Goal: Transaction & Acquisition: Purchase product/service

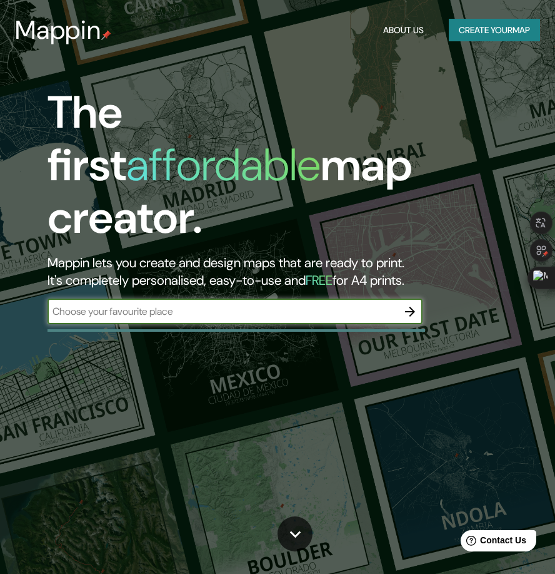
click at [493, 31] on button "Create your map" at bounding box center [494, 30] width 91 height 23
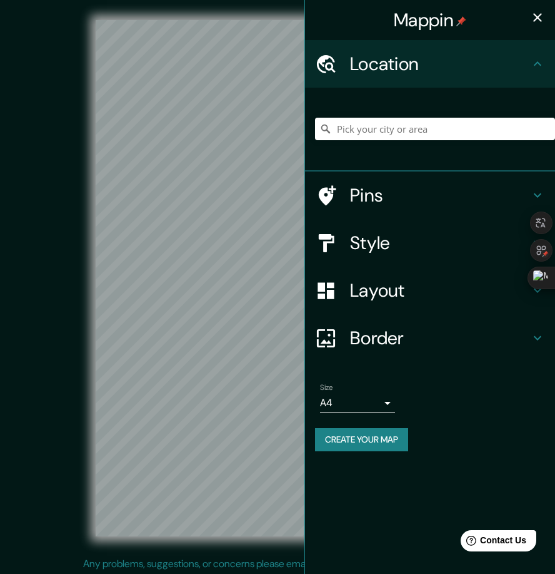
click at [377, 251] on h4 "Style" at bounding box center [440, 242] width 180 height 23
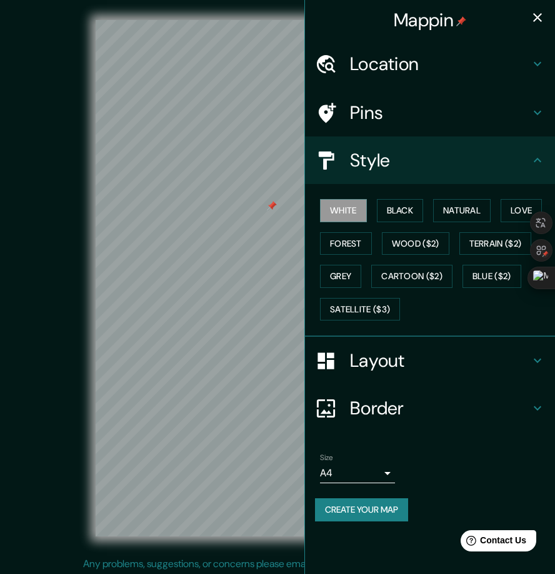
click at [483, 72] on h4 "Location" at bounding box center [440, 64] width 180 height 23
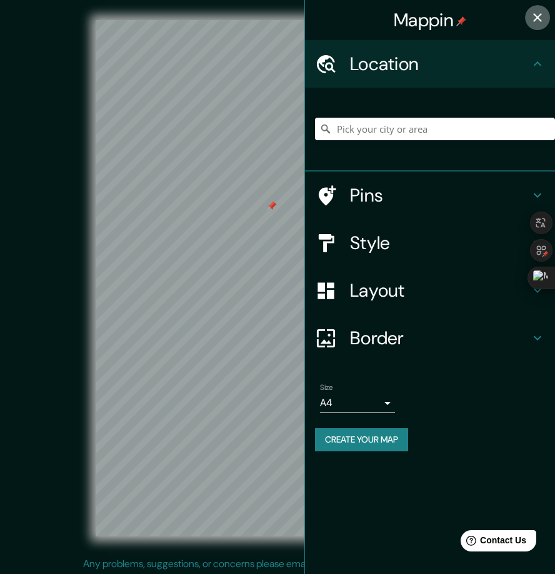
click at [539, 11] on icon "button" at bounding box center [537, 17] width 15 height 15
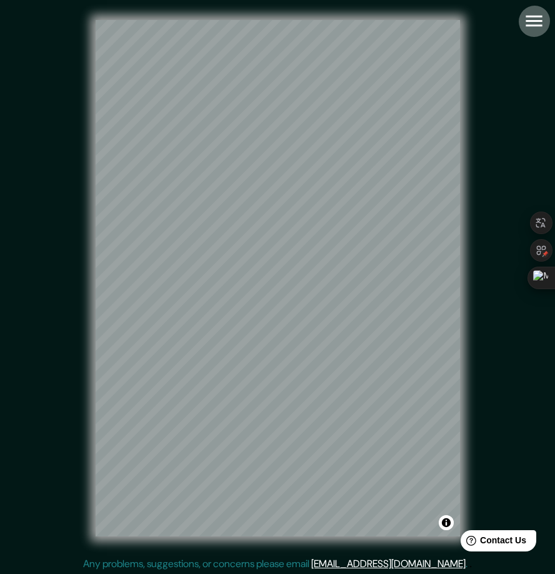
click at [532, 25] on icon "button" at bounding box center [534, 21] width 16 height 11
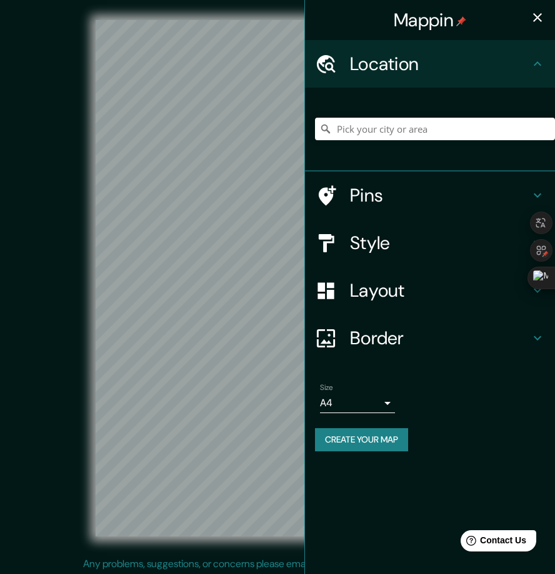
click at [399, 254] on h4 "Style" at bounding box center [440, 242] width 180 height 23
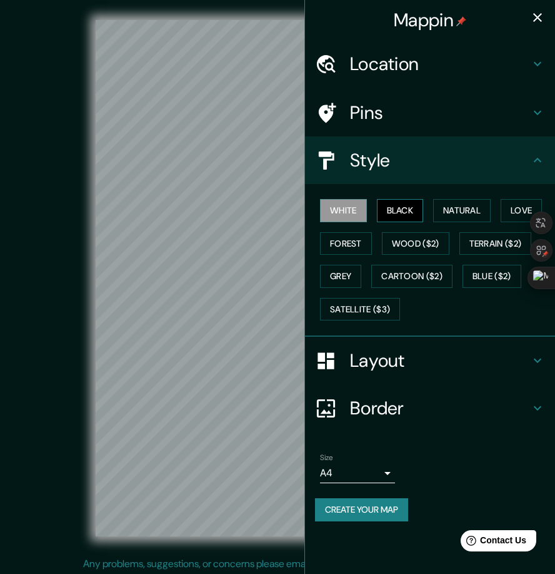
click at [400, 222] on button "Black" at bounding box center [400, 210] width 47 height 23
click at [459, 222] on button "Natural" at bounding box center [462, 210] width 58 height 23
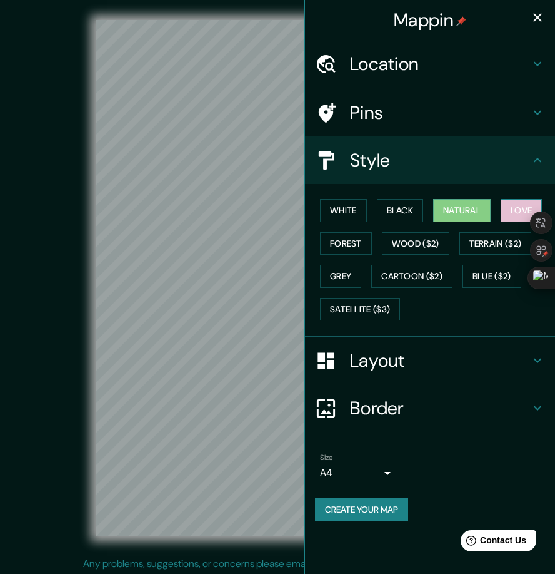
click at [518, 221] on button "Love" at bounding box center [521, 210] width 41 height 23
click at [351, 255] on button "Forest" at bounding box center [346, 243] width 52 height 23
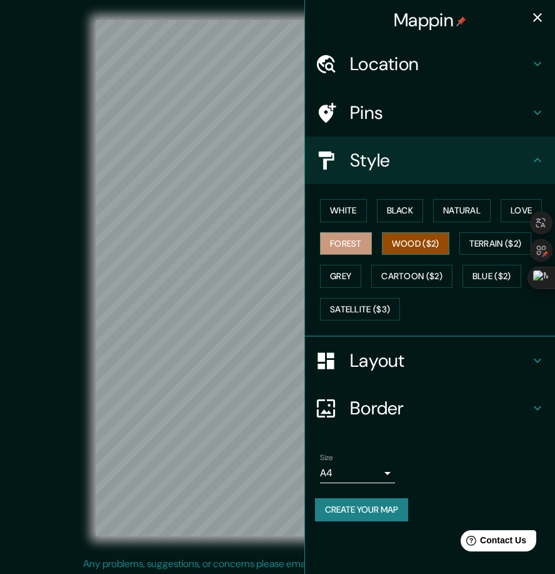
click at [417, 250] on button "Wood ($2)" at bounding box center [416, 243] width 68 height 23
click at [492, 255] on button "Terrain ($2)" at bounding box center [496, 243] width 73 height 23
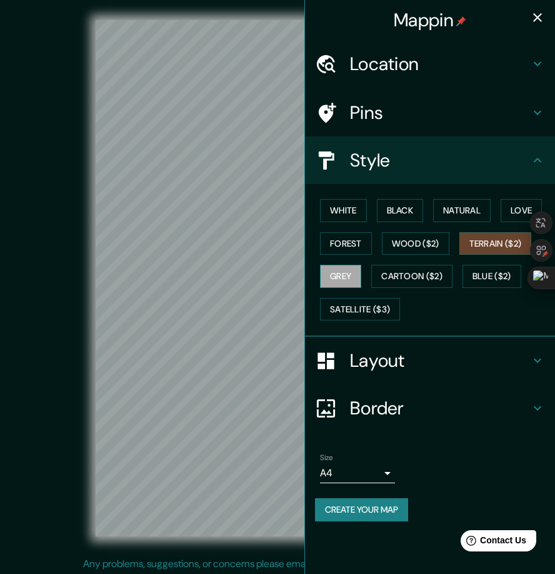
click at [355, 278] on button "Grey" at bounding box center [340, 276] width 41 height 23
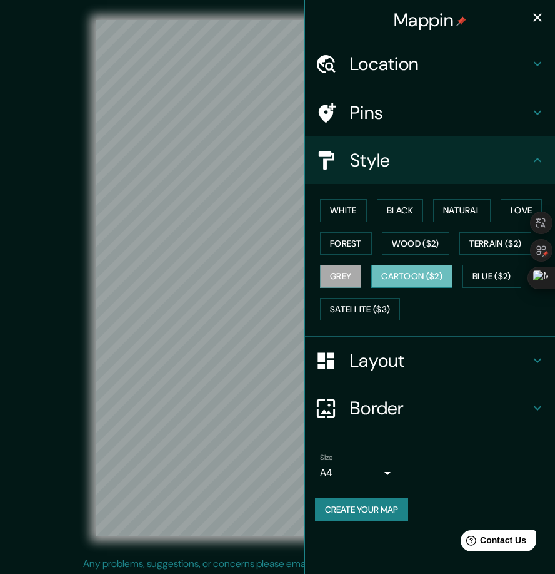
click at [405, 281] on button "Cartoon ($2)" at bounding box center [412, 276] width 81 height 23
click at [495, 288] on button "Blue ($2)" at bounding box center [492, 276] width 59 height 23
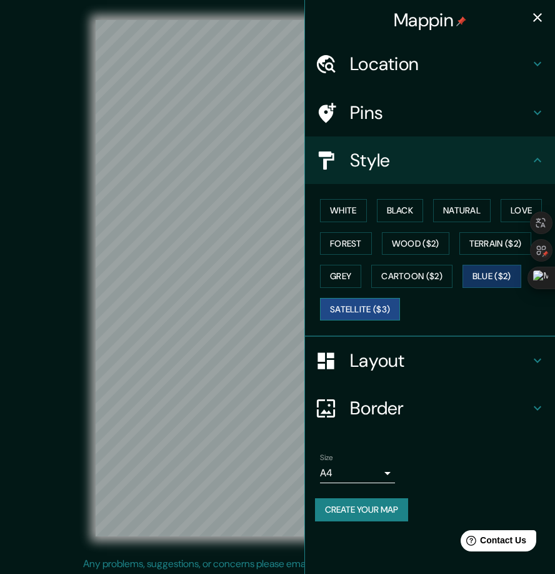
click at [389, 311] on button "Satellite ($3)" at bounding box center [360, 309] width 80 height 23
click at [490, 286] on button "Blue ($2)" at bounding box center [492, 276] width 59 height 23
click at [382, 313] on button "Satellite ($3)" at bounding box center [360, 309] width 80 height 23
click at [486, 283] on button "Blue ($2)" at bounding box center [492, 276] width 59 height 23
click at [352, 281] on button "Grey" at bounding box center [340, 276] width 41 height 23
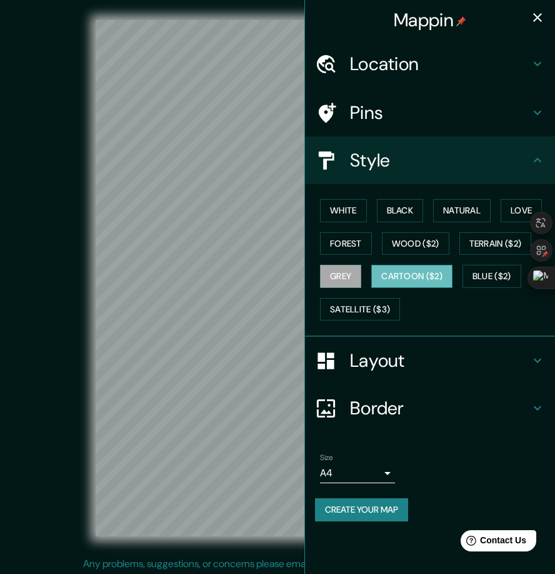
click at [403, 281] on button "Cartoon ($2)" at bounding box center [412, 276] width 81 height 23
click at [514, 220] on button "Love" at bounding box center [521, 210] width 41 height 23
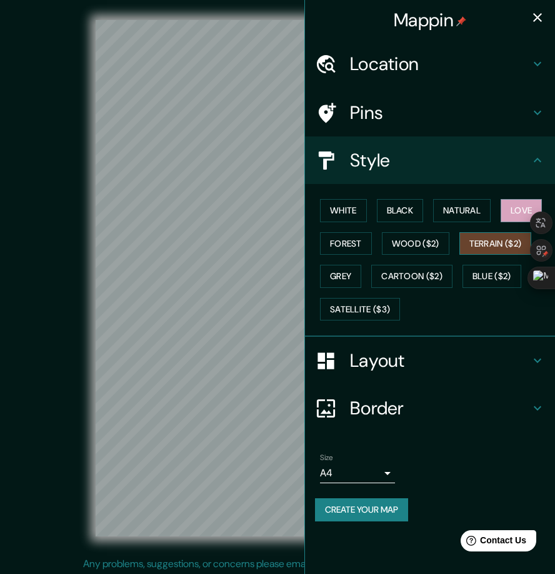
click at [508, 248] on button "Terrain ($2)" at bounding box center [496, 243] width 73 height 23
click at [427, 255] on button "Wood ($2)" at bounding box center [416, 243] width 68 height 23
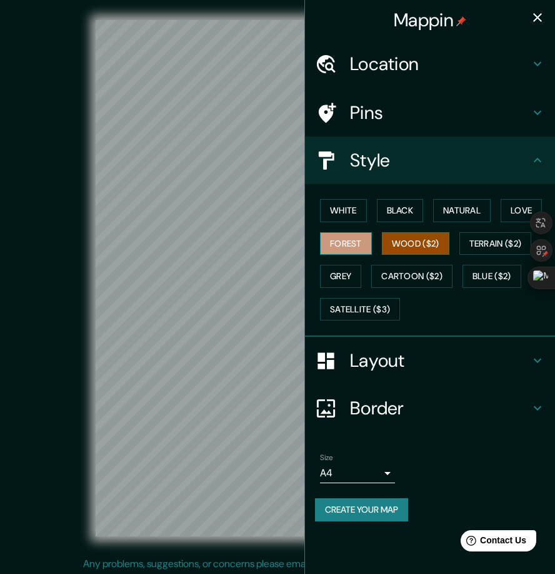
click at [363, 255] on button "Forest" at bounding box center [346, 243] width 52 height 23
click at [363, 214] on button "White" at bounding box center [343, 210] width 47 height 23
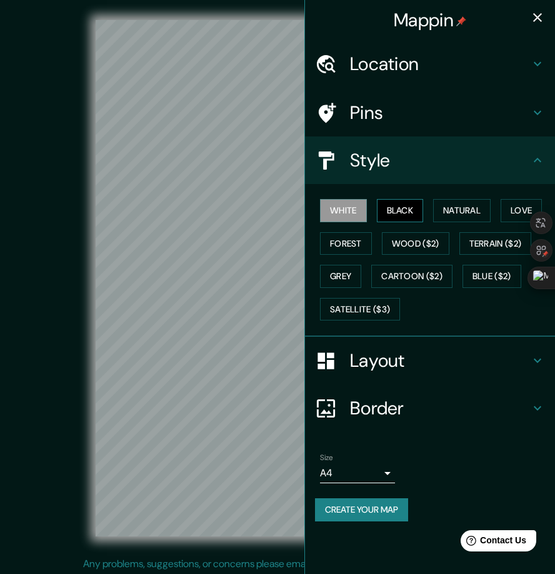
click at [407, 216] on button "Black" at bounding box center [400, 210] width 47 height 23
click at [382, 317] on button "Satellite ($3)" at bounding box center [360, 309] width 80 height 23
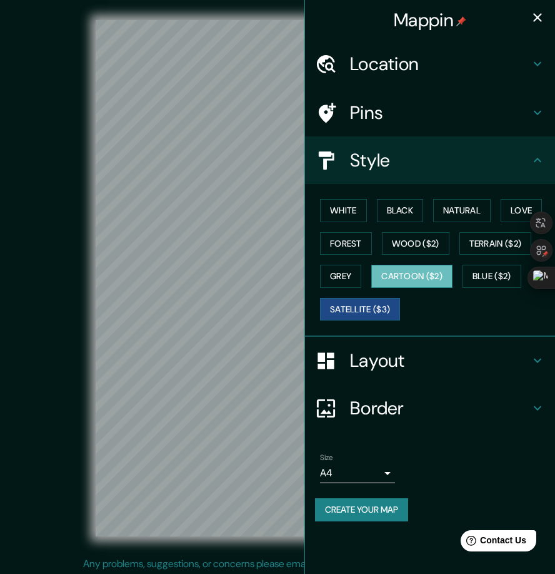
click at [397, 288] on button "Cartoon ($2)" at bounding box center [412, 276] width 81 height 23
click at [493, 287] on button "Blue ($2)" at bounding box center [492, 276] width 59 height 23
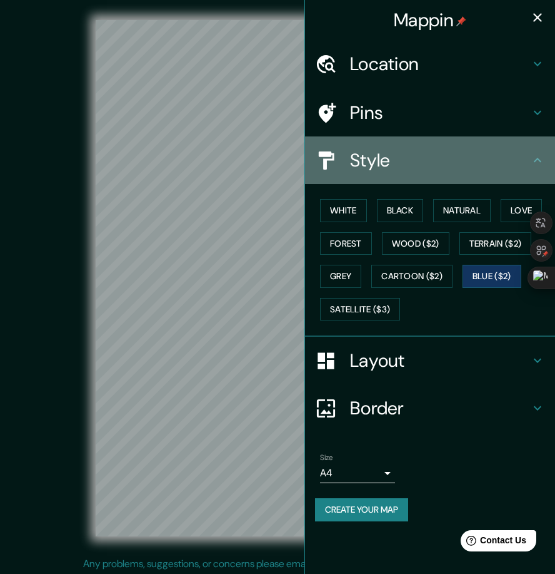
click at [534, 168] on icon at bounding box center [537, 160] width 15 height 15
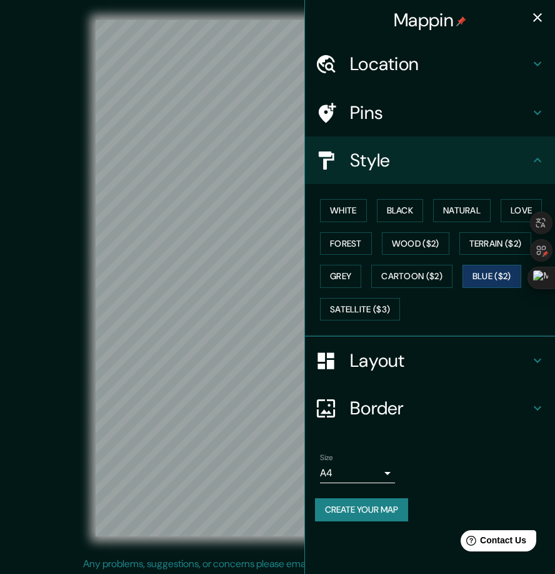
click at [490, 418] on h4 "Border" at bounding box center [440, 408] width 180 height 23
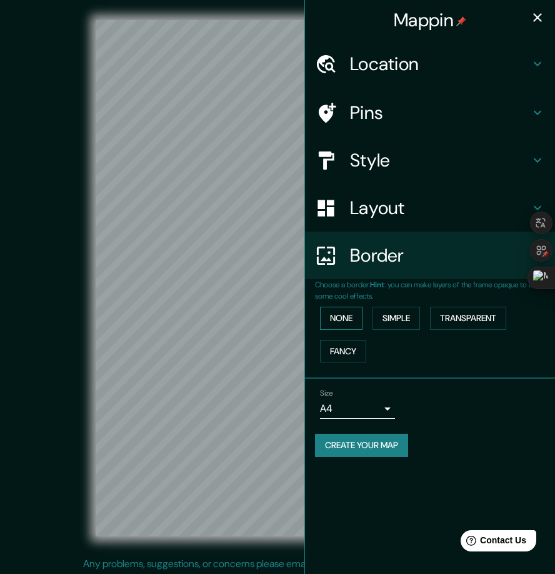
click at [356, 329] on button "None" at bounding box center [341, 317] width 43 height 23
click at [405, 327] on button "Simple" at bounding box center [397, 317] width 48 height 23
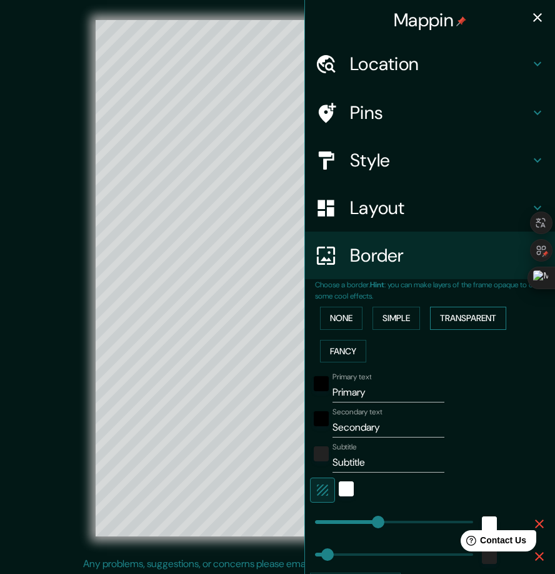
click at [458, 329] on button "Transparent" at bounding box center [468, 317] width 76 height 23
click at [344, 363] on button "Fancy" at bounding box center [343, 351] width 46 height 23
click at [341, 330] on button "None" at bounding box center [341, 317] width 43 height 23
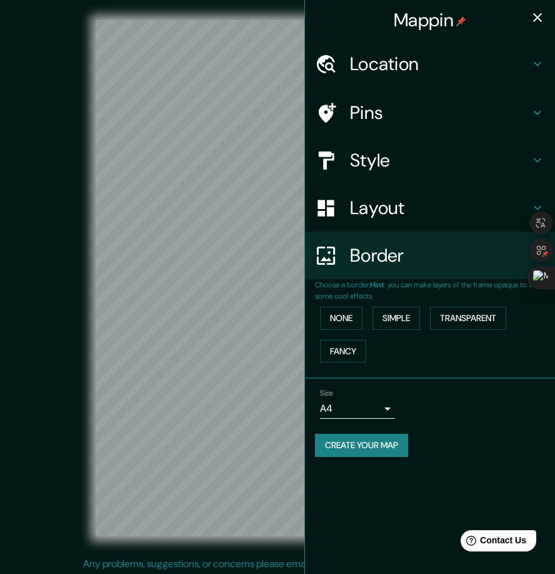
click at [382, 420] on body "Mappin Location Pins Style Layout Border Choose a border. Hint : you can make l…" at bounding box center [277, 287] width 555 height 574
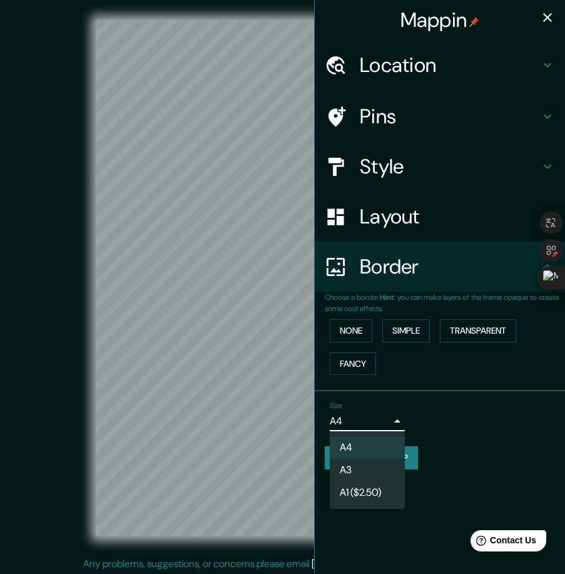
click at [372, 473] on li "A3" at bounding box center [367, 469] width 75 height 23
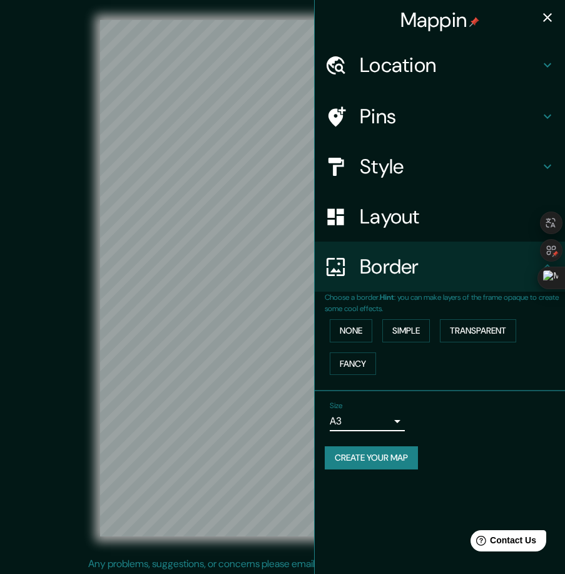
click at [387, 417] on body "Mappin Location Pins Style Layout Border Choose a border. Hint : you can make l…" at bounding box center [282, 287] width 565 height 574
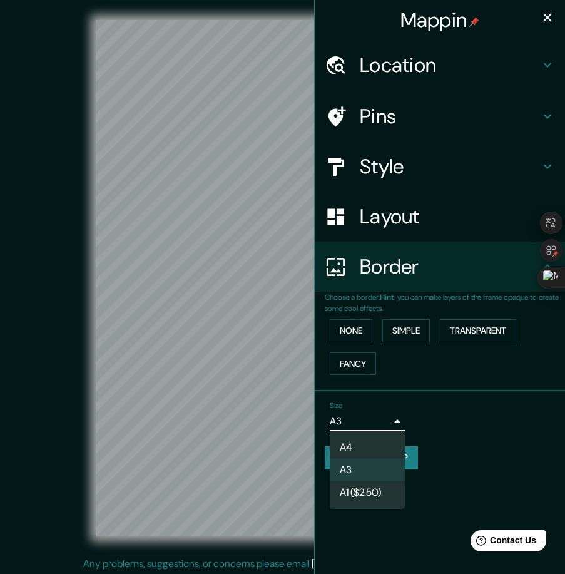
click at [378, 449] on li "A4" at bounding box center [367, 447] width 75 height 23
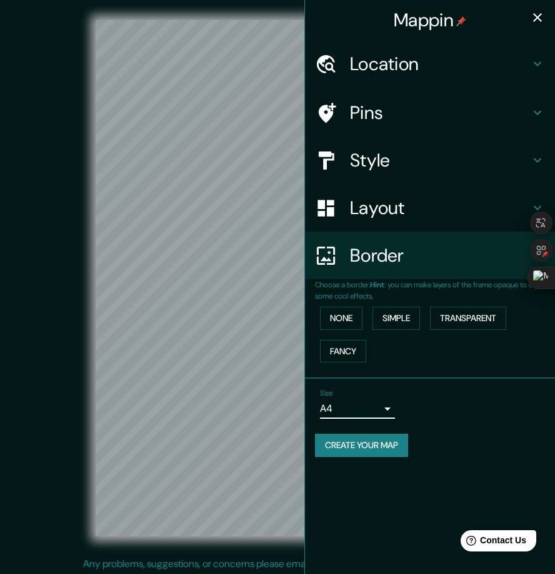
click at [494, 215] on h4 "Layout" at bounding box center [440, 207] width 180 height 23
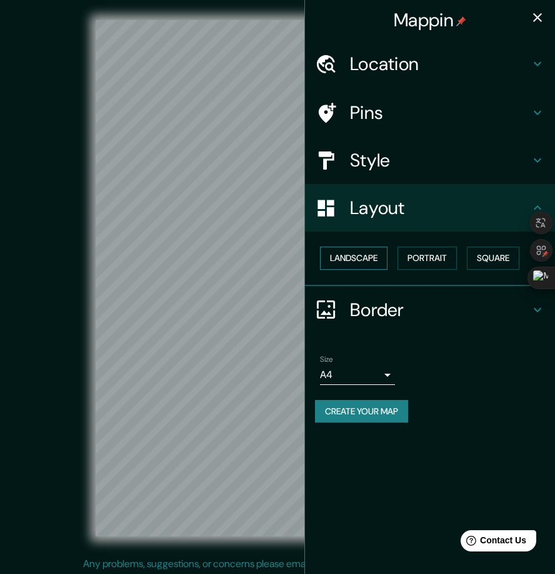
click at [365, 267] on button "Landscape" at bounding box center [354, 257] width 68 height 23
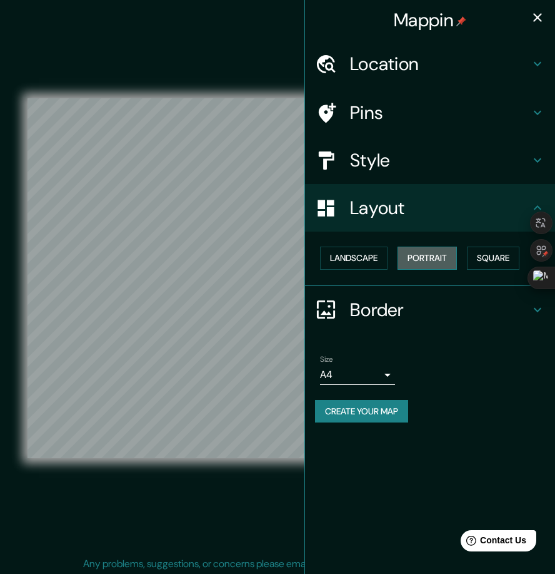
click at [428, 268] on button "Portrait" at bounding box center [427, 257] width 59 height 23
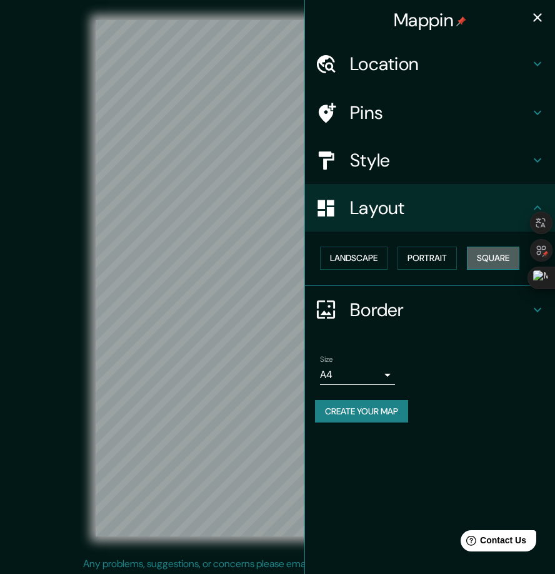
click at [488, 268] on button "Square" at bounding box center [493, 257] width 53 height 23
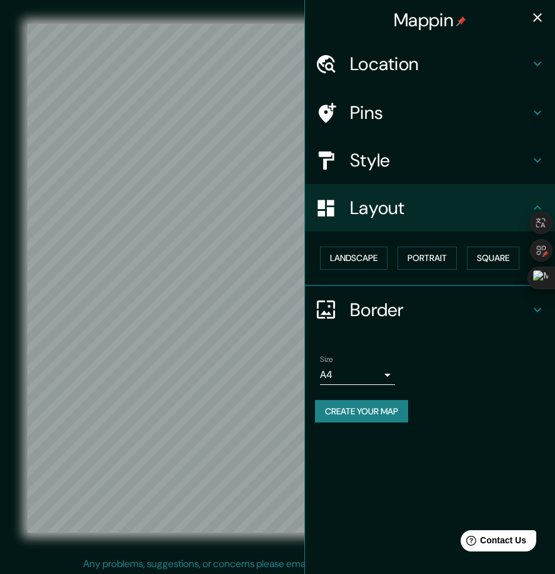
click at [534, 21] on icon "button" at bounding box center [538, 17] width 9 height 9
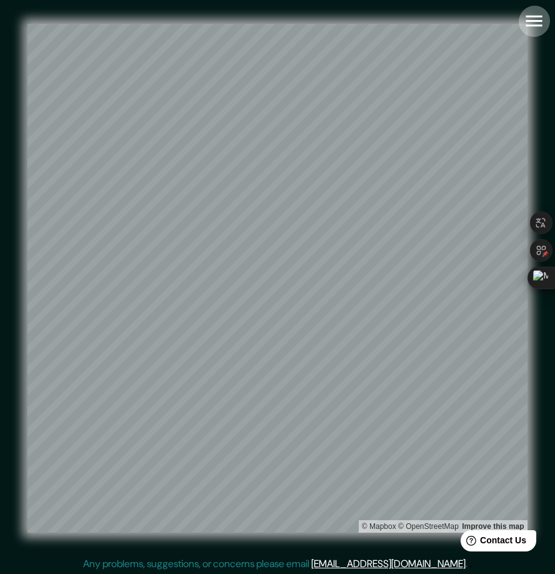
click at [535, 27] on icon "button" at bounding box center [535, 21] width 22 height 22
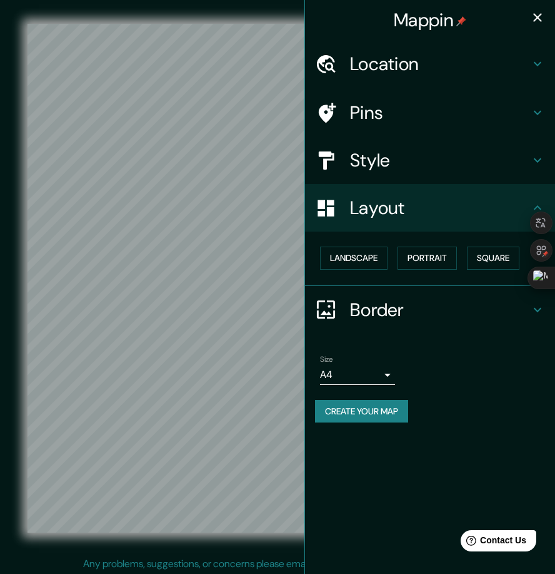
click at [419, 158] on h4 "Style" at bounding box center [440, 160] width 180 height 23
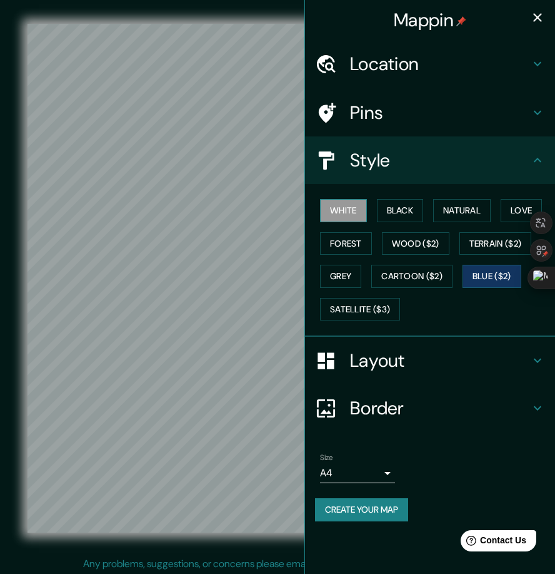
click at [365, 218] on button "White" at bounding box center [343, 210] width 47 height 23
click at [432, 223] on div "White Black Natural Love Forest Wood ($2) Terrain ($2) Grey Cartoon ($2) Blue (…" at bounding box center [435, 259] width 240 height 131
click at [415, 218] on button "Black" at bounding box center [400, 210] width 47 height 23
click at [537, 17] on icon "button" at bounding box center [538, 17] width 9 height 9
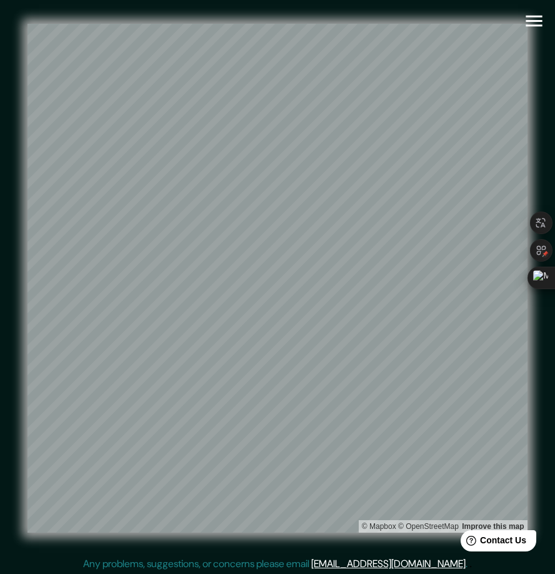
click at [524, 14] on icon "button" at bounding box center [535, 21] width 22 height 22
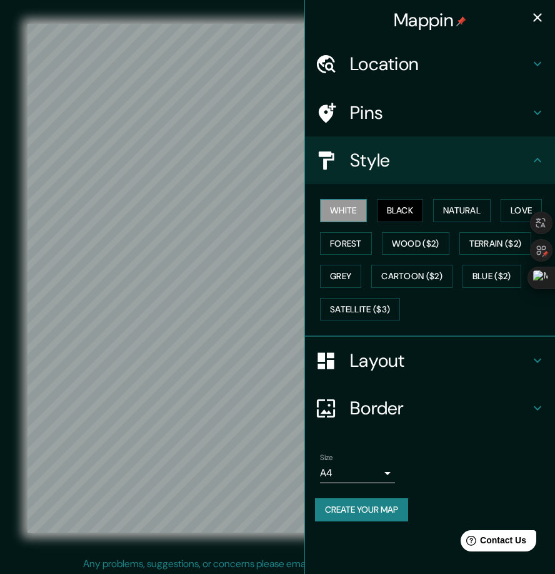
click at [354, 220] on button "White" at bounding box center [343, 210] width 47 height 23
click at [354, 281] on button "Grey" at bounding box center [340, 276] width 41 height 23
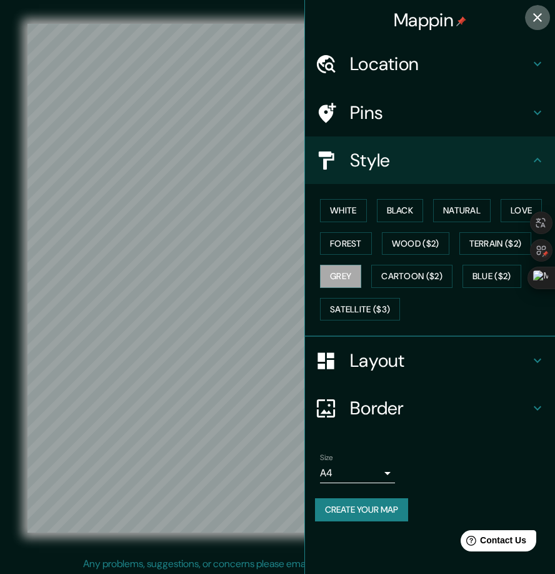
click at [533, 19] on icon "button" at bounding box center [537, 17] width 15 height 15
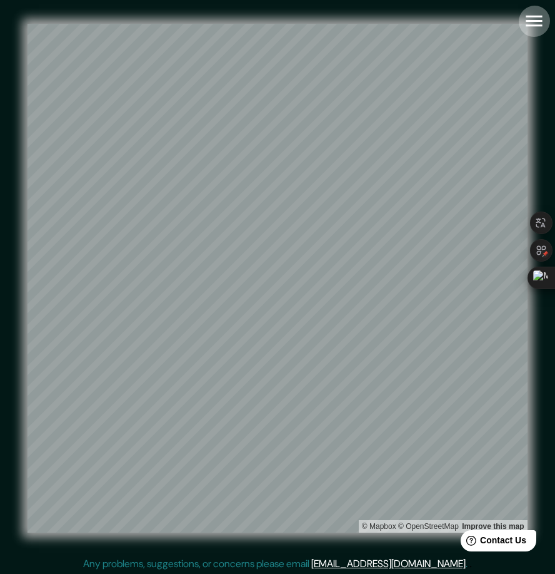
click at [530, 21] on icon "button" at bounding box center [534, 21] width 16 height 11
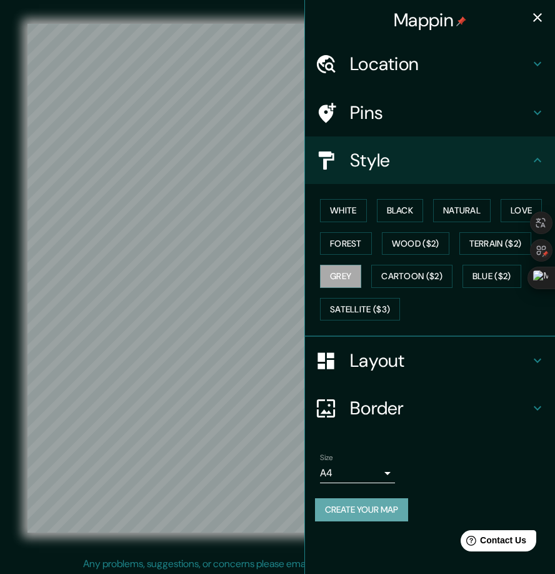
click at [393, 521] on button "Create your map" at bounding box center [361, 509] width 93 height 23
click at [430, 109] on h4 "Pins" at bounding box center [440, 112] width 180 height 23
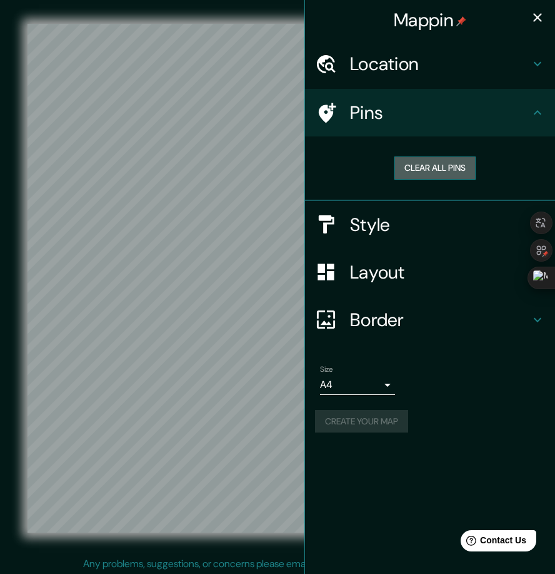
click at [435, 175] on button "Clear all pins" at bounding box center [435, 167] width 81 height 23
click at [534, 15] on icon "button" at bounding box center [537, 17] width 15 height 15
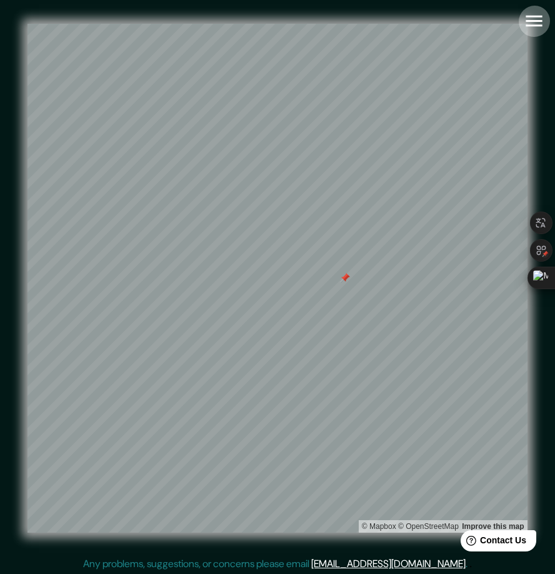
drag, startPoint x: 532, startPoint y: 21, endPoint x: 535, endPoint y: 81, distance: 60.1
click at [532, 23] on icon "button" at bounding box center [535, 21] width 22 height 22
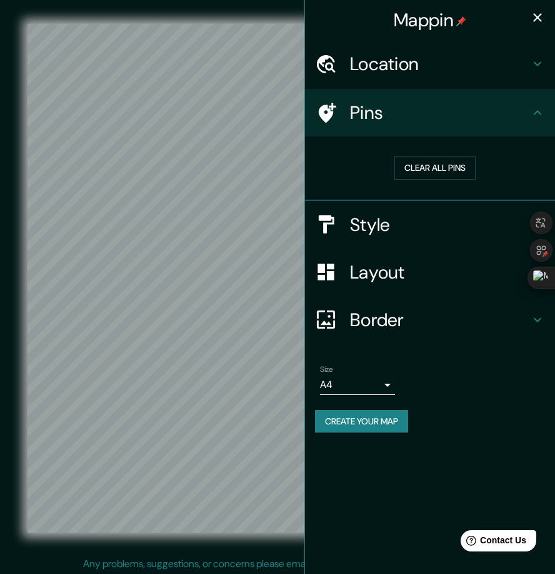
click at [377, 433] on button "Create your map" at bounding box center [361, 421] width 93 height 23
click at [331, 374] on label "Size" at bounding box center [326, 368] width 13 height 11
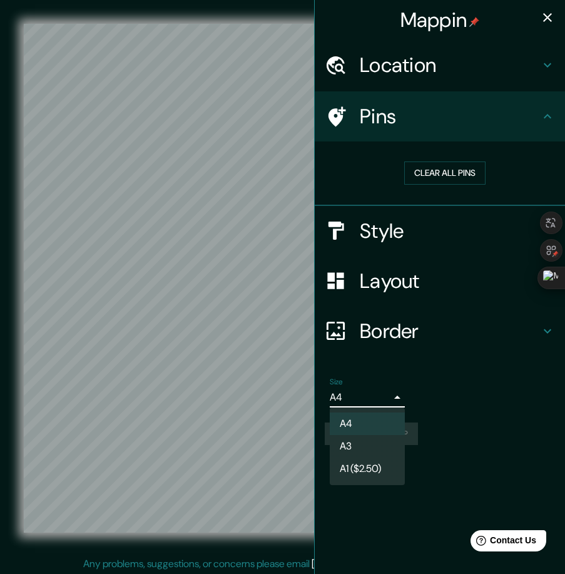
click at [373, 397] on body "Mappin Location Pins Clear all pins Style Layout Border Choose a border. Hint :…" at bounding box center [282, 287] width 565 height 574
click at [351, 424] on li "A4" at bounding box center [367, 423] width 75 height 23
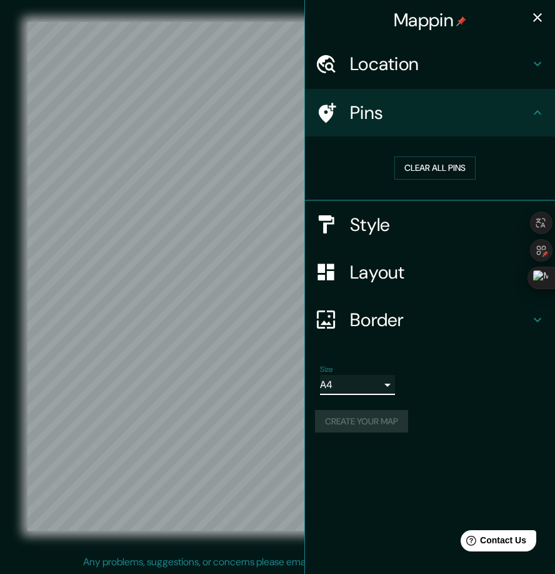
scroll to position [3, 0]
click at [535, 21] on icon "button" at bounding box center [538, 17] width 9 height 9
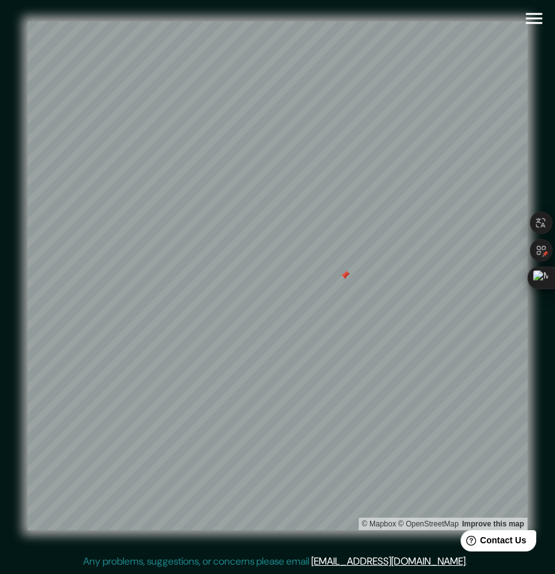
click at [544, 24] on icon "button" at bounding box center [535, 19] width 22 height 22
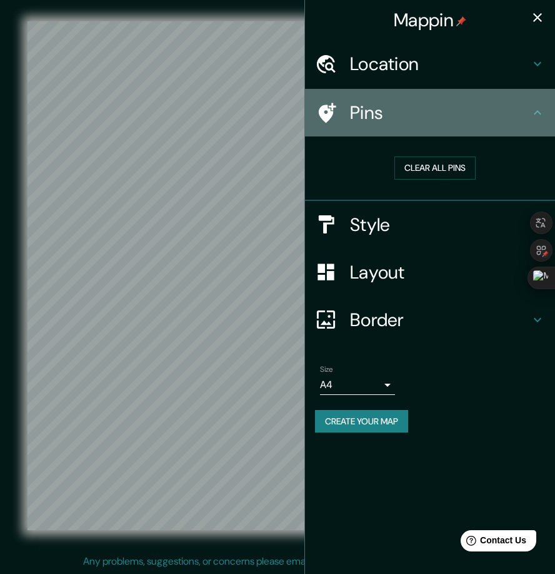
click at [529, 117] on h4 "Pins" at bounding box center [440, 112] width 180 height 23
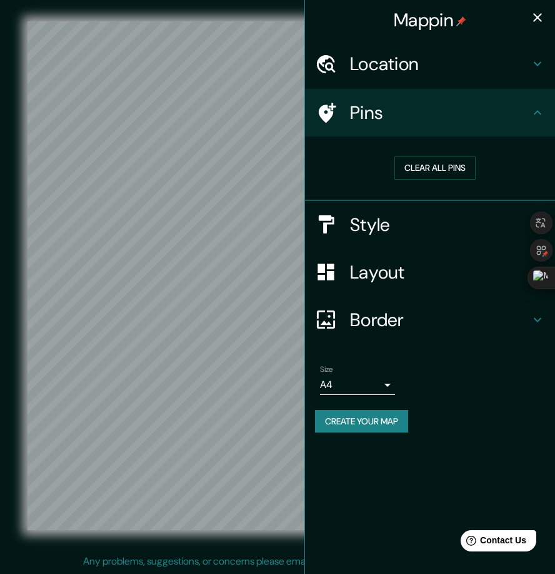
click at [505, 328] on h4 "Border" at bounding box center [440, 319] width 180 height 23
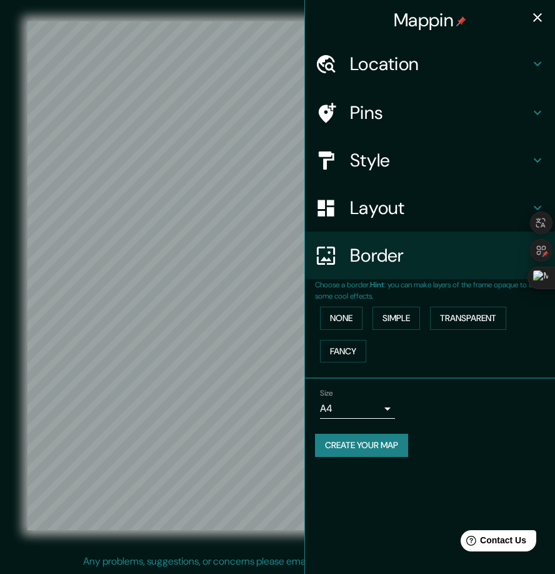
click at [503, 266] on h4 "Border" at bounding box center [440, 255] width 180 height 23
click at [506, 265] on h4 "Border" at bounding box center [440, 255] width 180 height 23
click at [364, 455] on button "Create your map" at bounding box center [361, 444] width 93 height 23
click at [537, 14] on icon "button" at bounding box center [537, 17] width 15 height 15
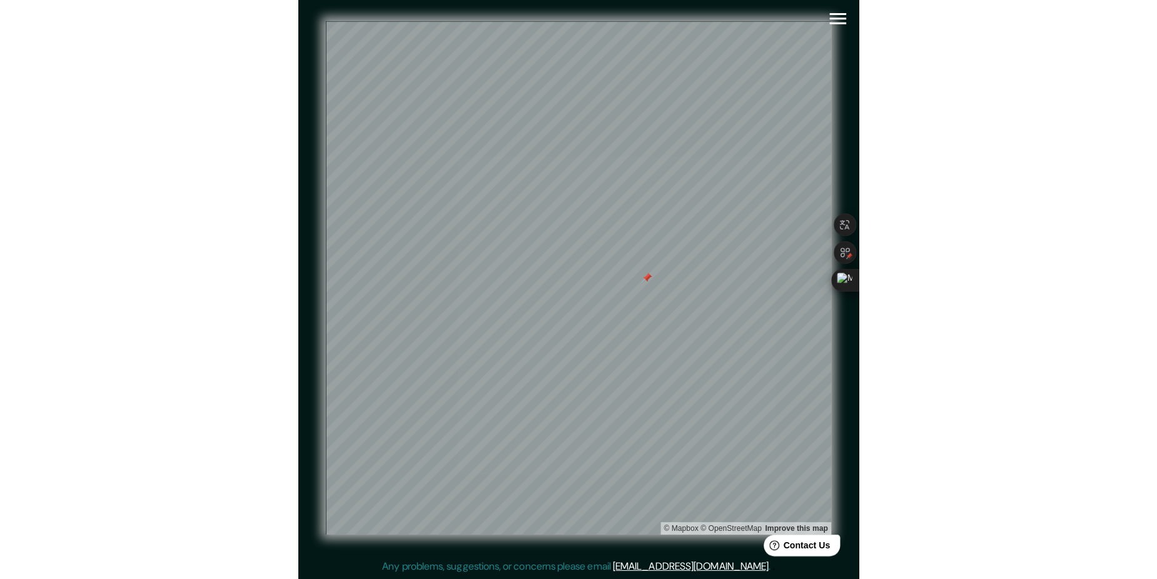
scroll to position [2, 0]
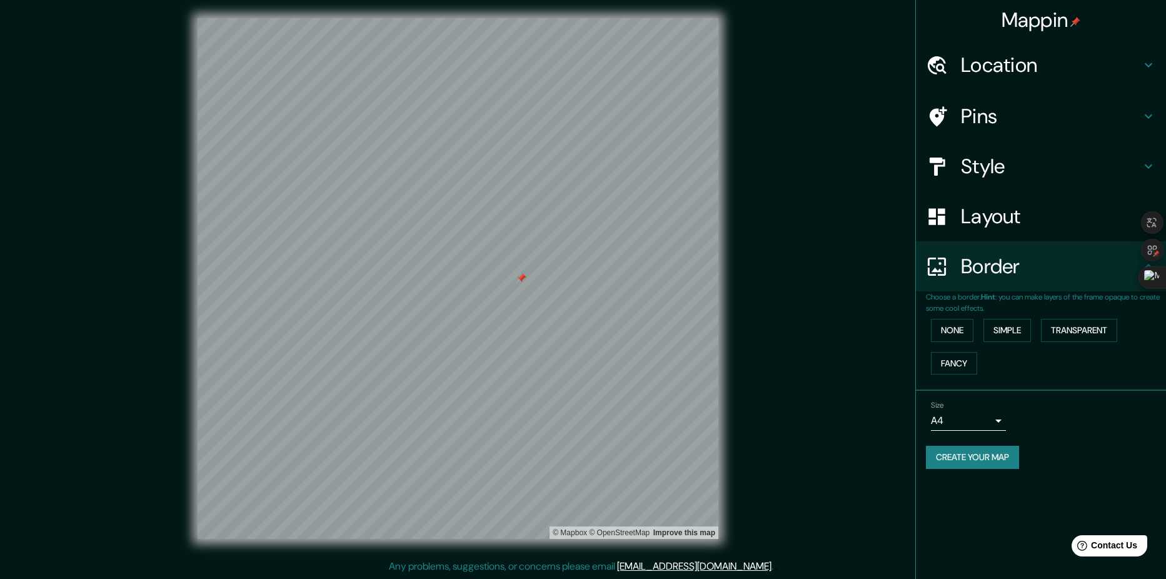
click at [555, 423] on body "Mappin Location Pins Style Layout Border Choose a border. Hint : you can make l…" at bounding box center [583, 287] width 1166 height 579
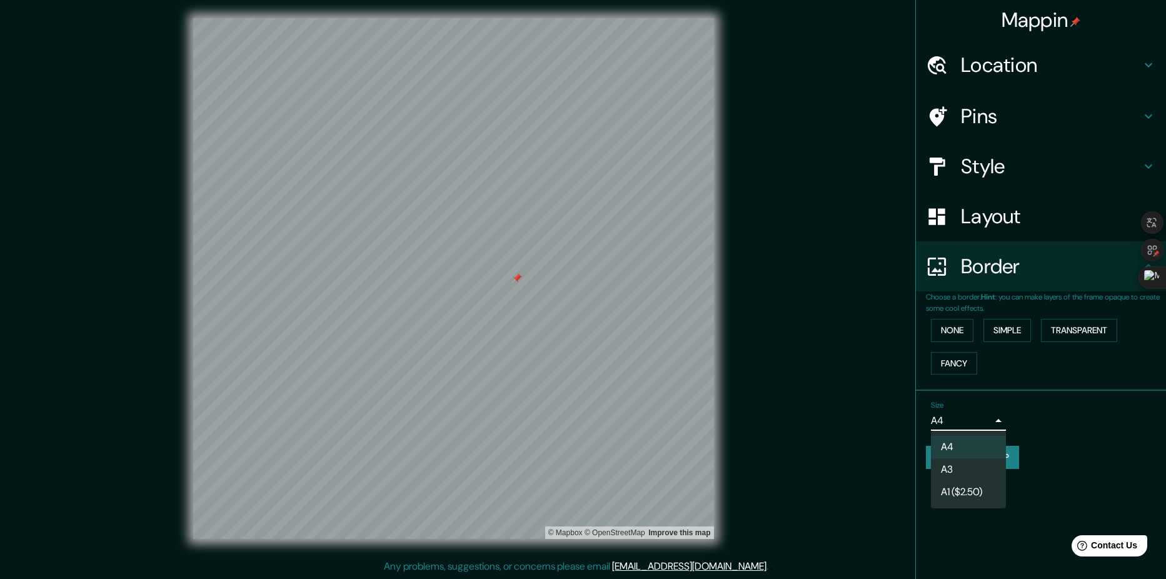
click at [555, 476] on li "A3" at bounding box center [968, 469] width 75 height 23
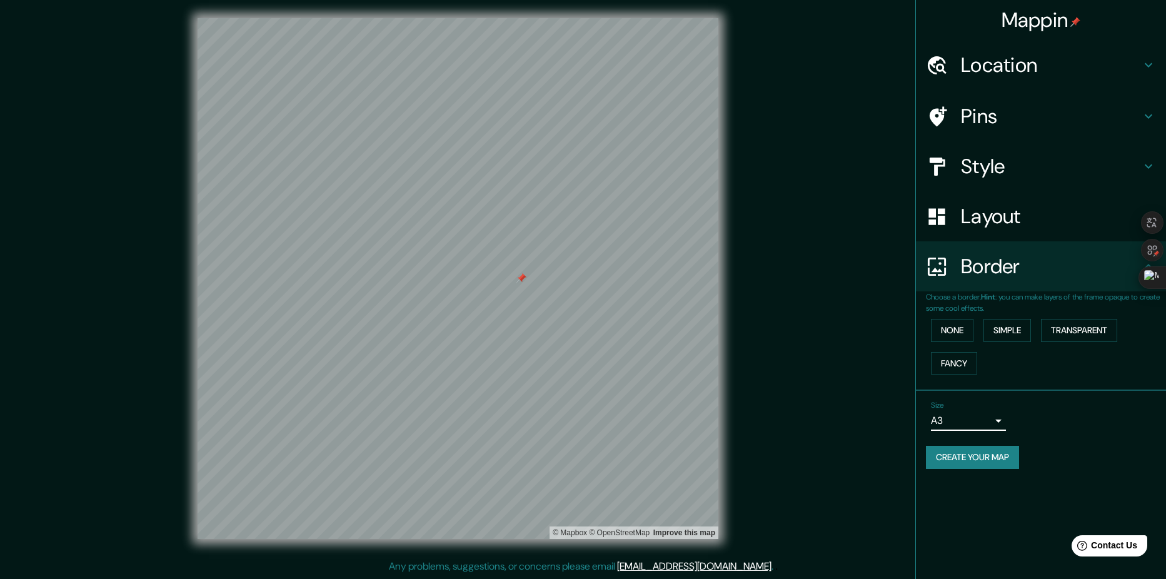
click at [555, 418] on body "Mappin Location Pins Style Layout Border Choose a border. Hint : you can make l…" at bounding box center [583, 287] width 1166 height 579
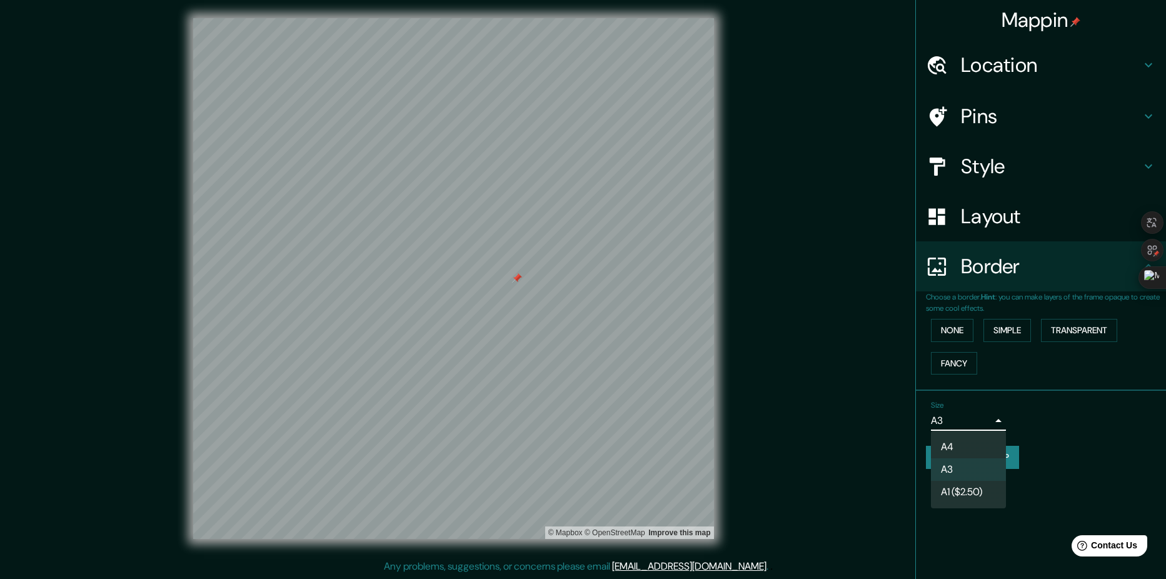
click at [555, 443] on li "A4" at bounding box center [968, 447] width 75 height 23
type input "single"
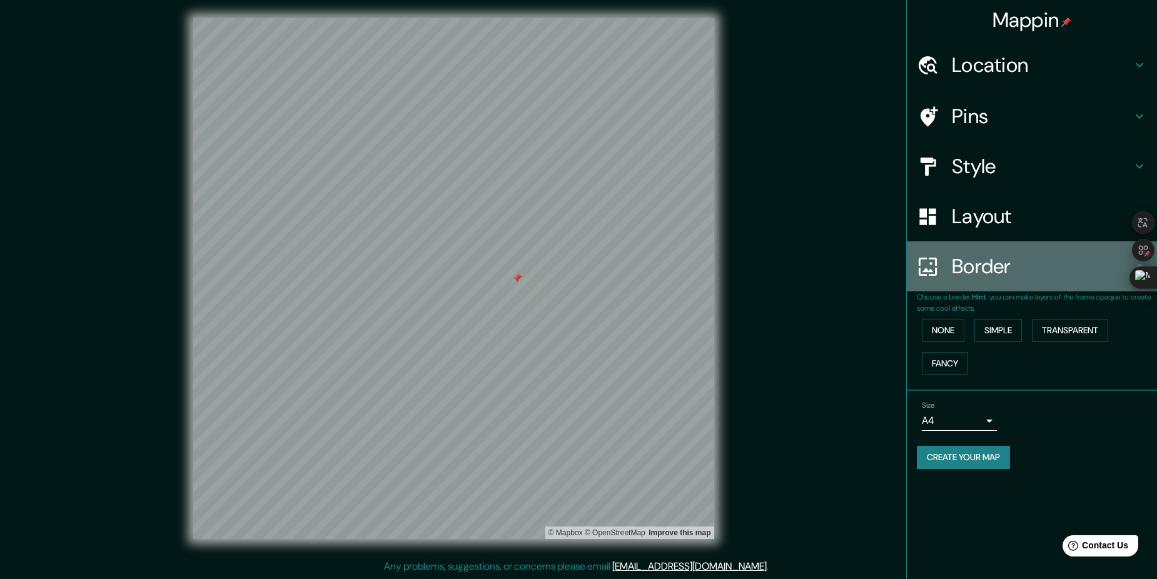
click at [555, 271] on h4 "Border" at bounding box center [1042, 266] width 180 height 25
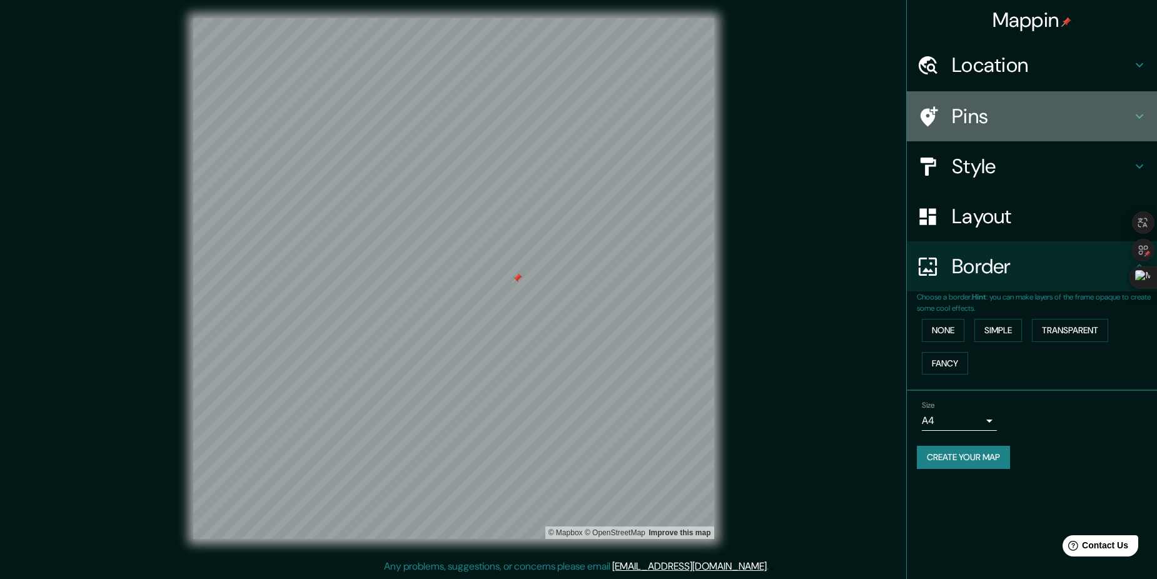
click at [555, 114] on h4 "Pins" at bounding box center [1042, 116] width 180 height 25
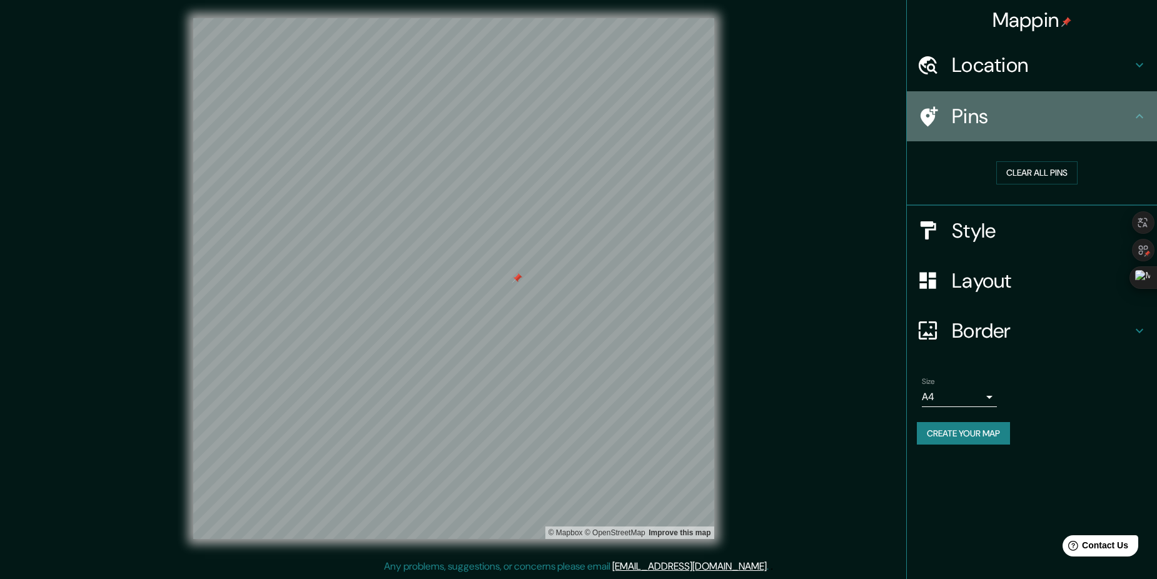
click at [555, 114] on h4 "Pins" at bounding box center [1042, 116] width 180 height 25
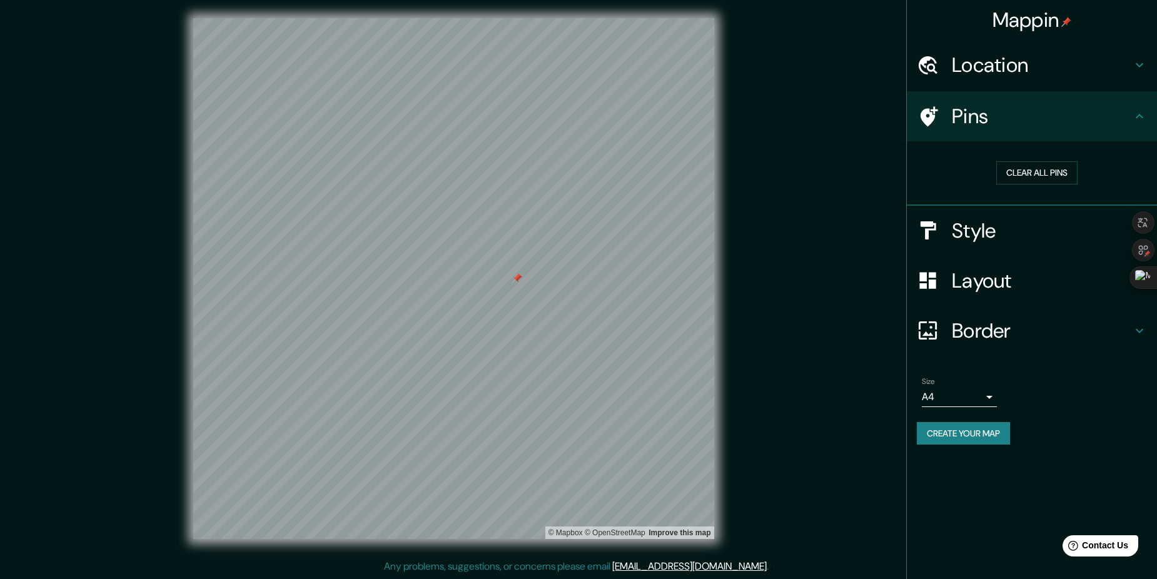
click at [555, 128] on h4 "Pins" at bounding box center [1042, 116] width 180 height 25
click at [555, 20] on h4 "Mappin" at bounding box center [1032, 20] width 79 height 25
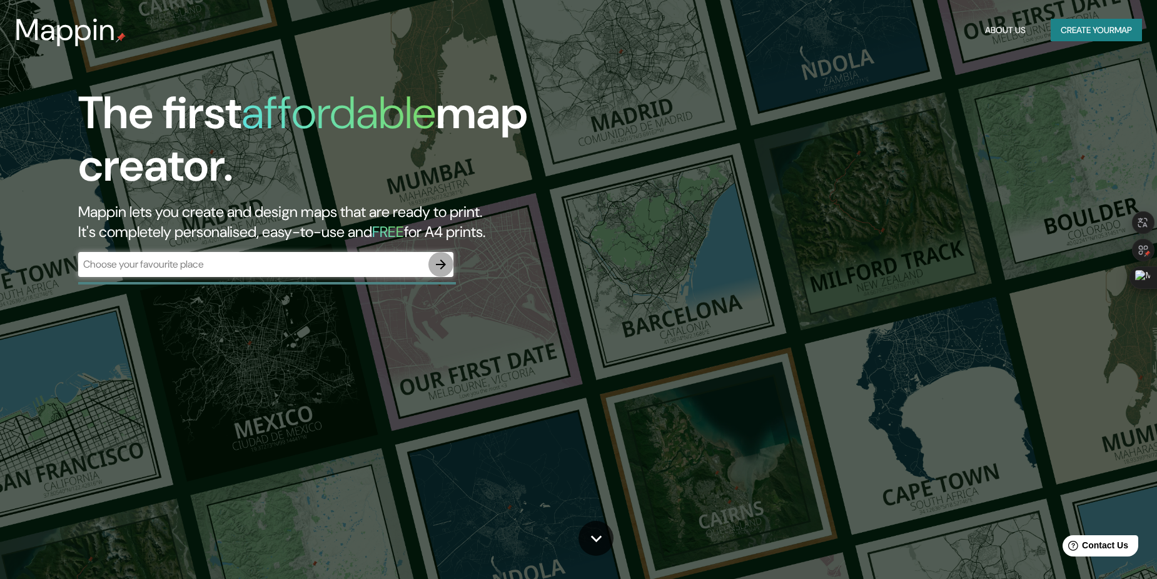
click at [435, 275] on button "button" at bounding box center [440, 264] width 25 height 25
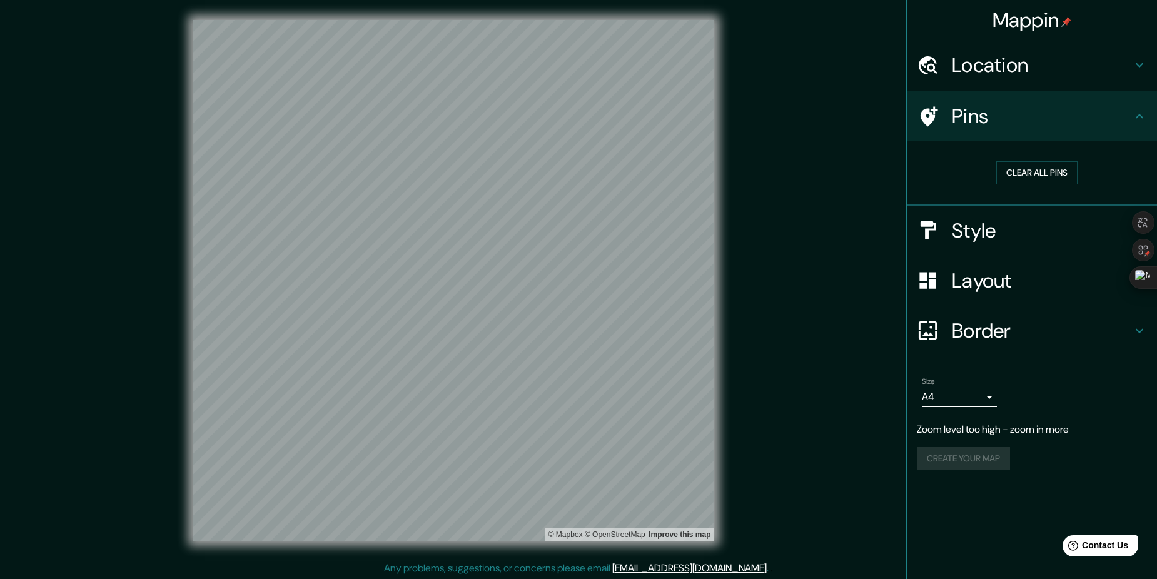
click at [555, 231] on div at bounding box center [934, 231] width 35 height 22
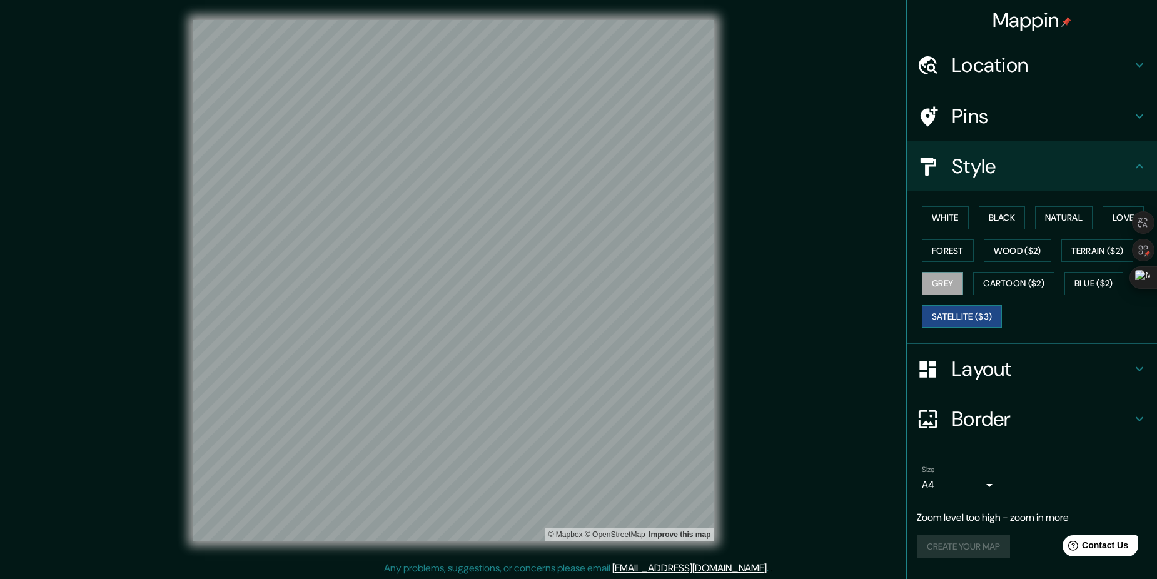
click at [555, 315] on button "Satellite ($3)" at bounding box center [962, 316] width 80 height 23
click at [555, 274] on button "Cartoon ($2)" at bounding box center [1013, 283] width 81 height 23
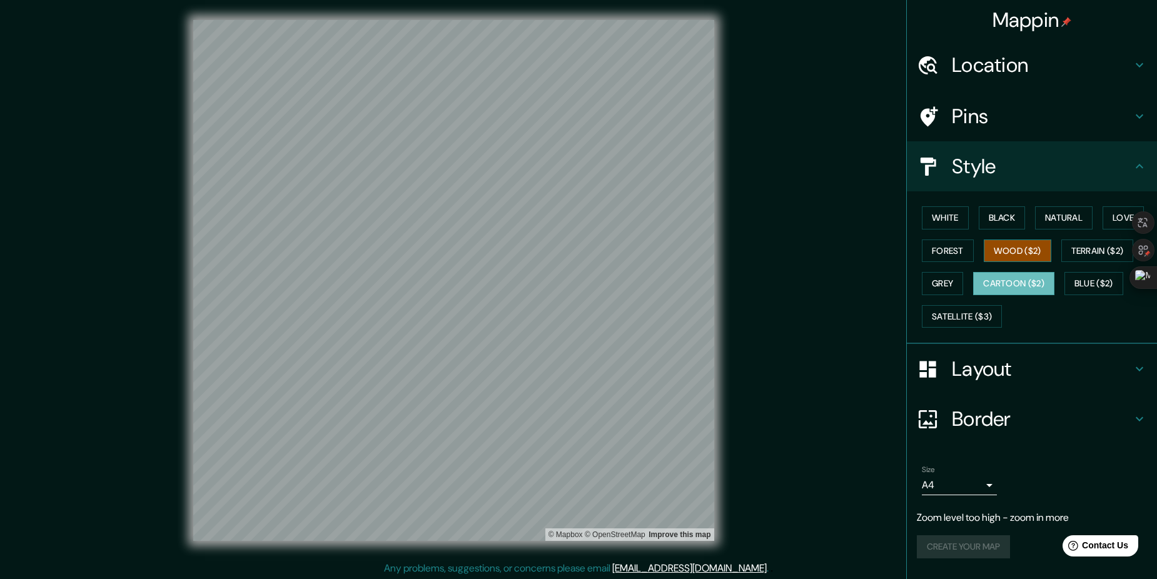
click at [555, 256] on button "Wood ($2)" at bounding box center [1018, 251] width 68 height 23
click at [555, 281] on button "Cartoon ($2)" at bounding box center [1013, 283] width 81 height 23
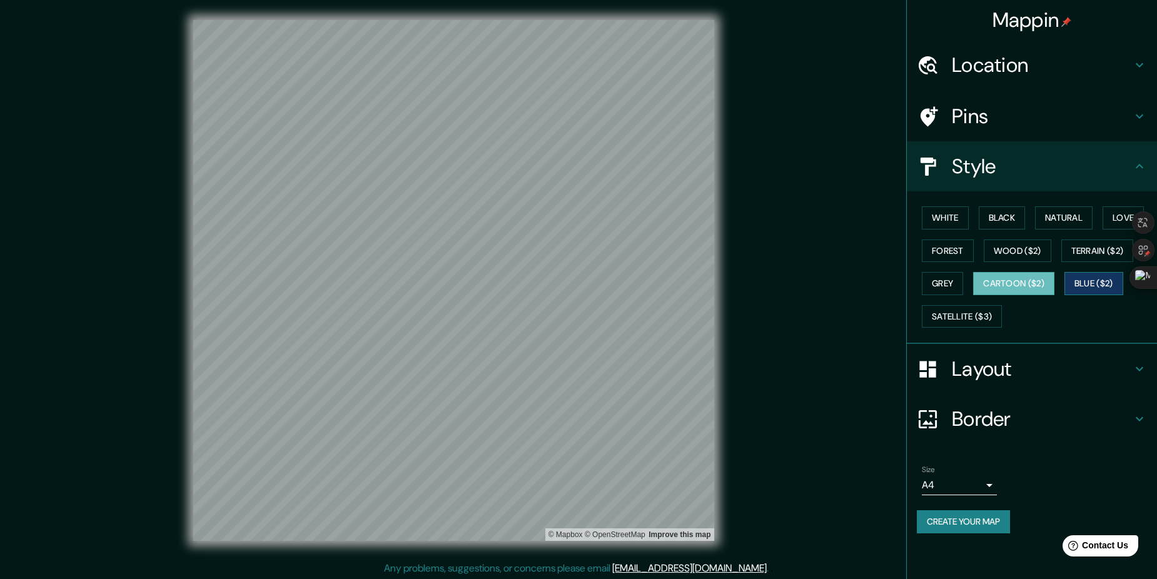
click at [555, 281] on button "Blue ($2)" at bounding box center [1094, 283] width 59 height 23
click at [555, 373] on h4 "Layout" at bounding box center [1042, 369] width 180 height 25
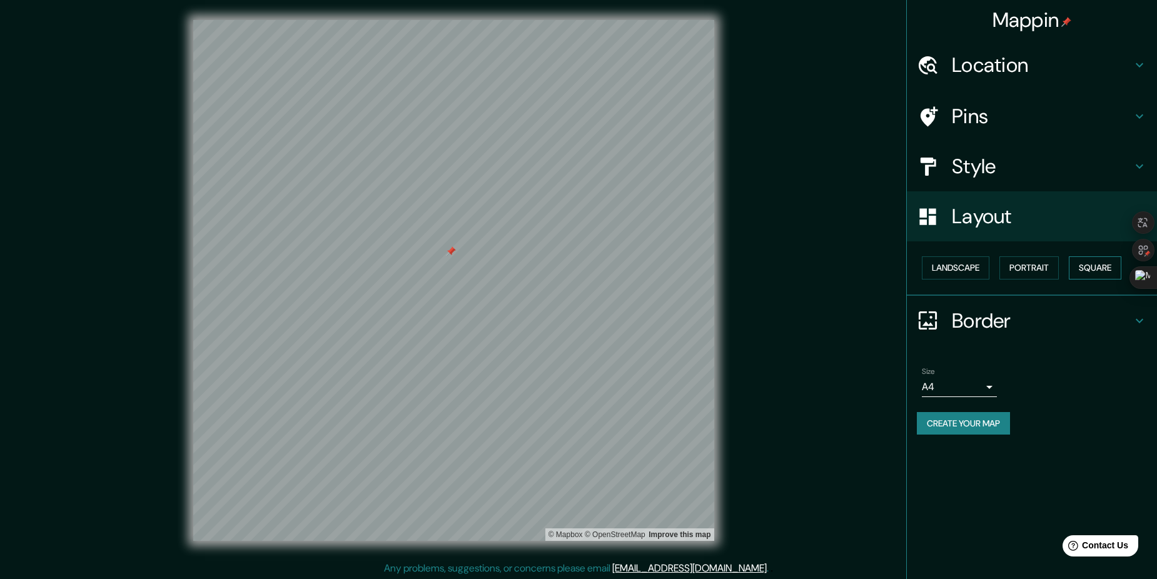
click at [555, 263] on button "Square" at bounding box center [1095, 267] width 53 height 23
click at [555, 271] on button "Portrait" at bounding box center [1028, 267] width 59 height 23
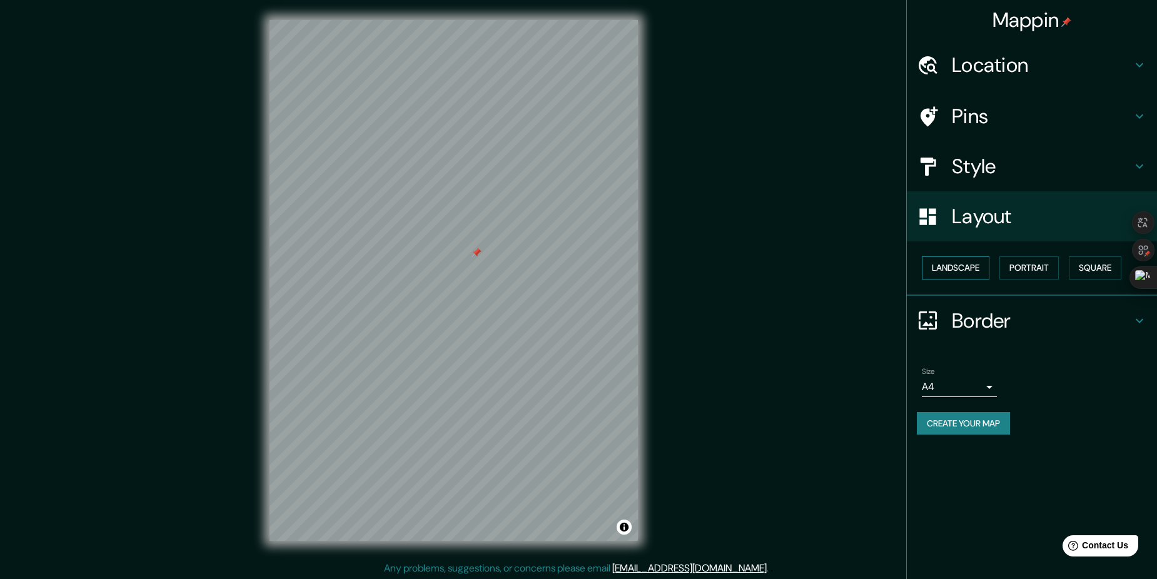
click at [555, 276] on button "Landscape" at bounding box center [956, 267] width 68 height 23
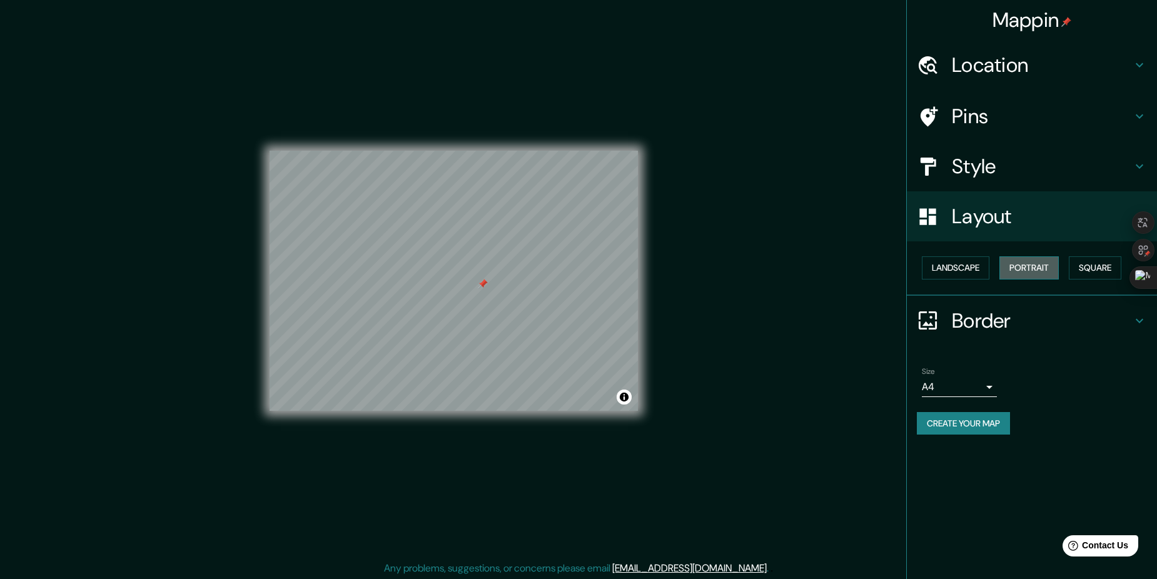
click at [555, 268] on button "Portrait" at bounding box center [1028, 267] width 59 height 23
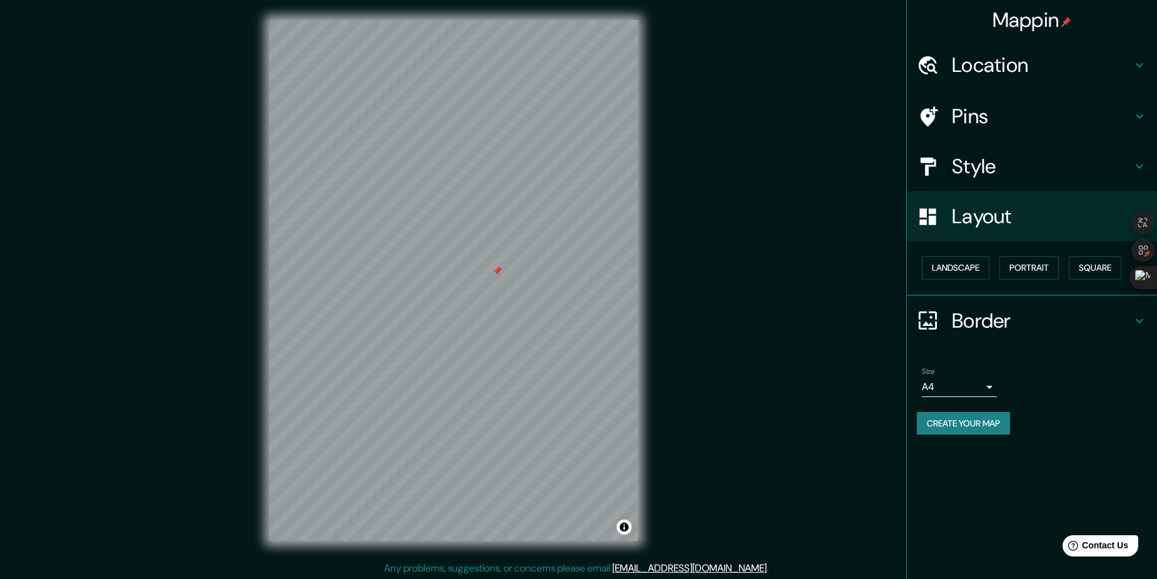
click at [555, 418] on button "Create your map" at bounding box center [963, 423] width 93 height 23
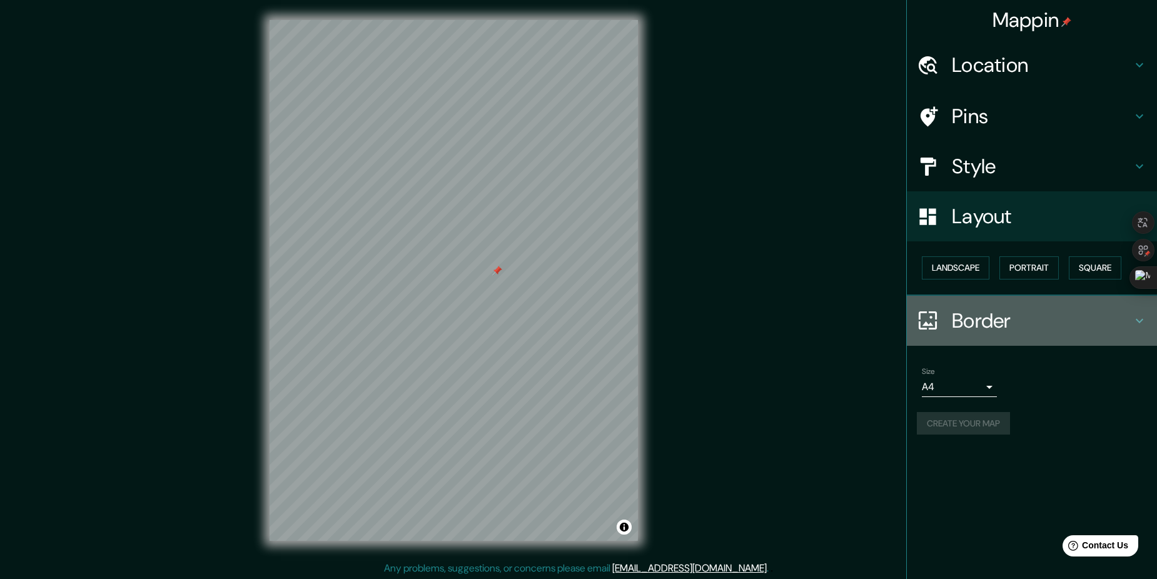
click at [555, 327] on h4 "Border" at bounding box center [1042, 320] width 180 height 25
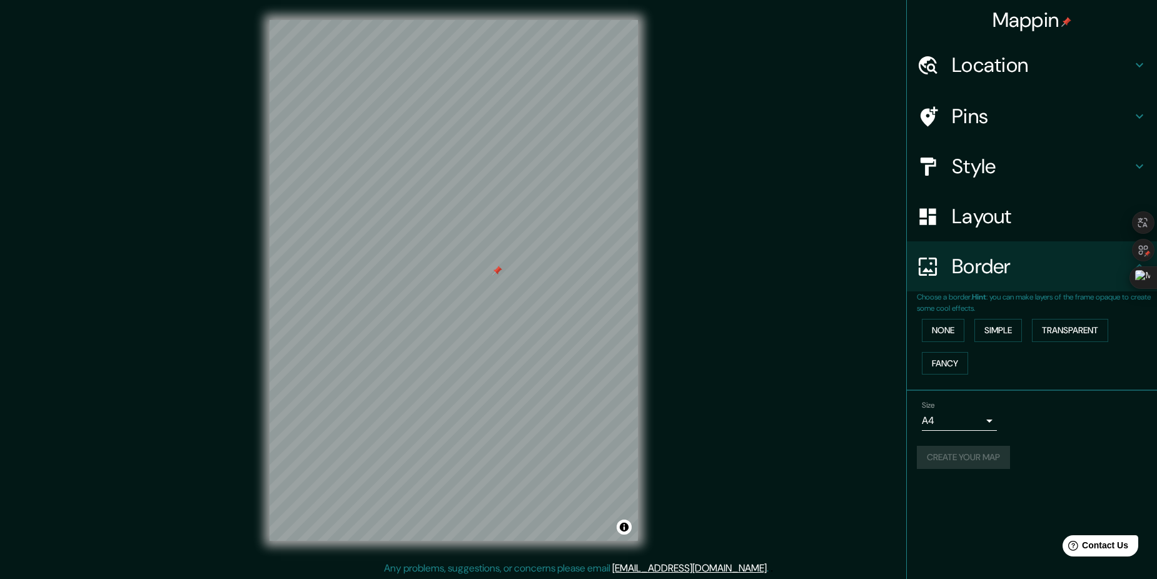
click at [555, 226] on h4 "Layout" at bounding box center [1042, 216] width 180 height 25
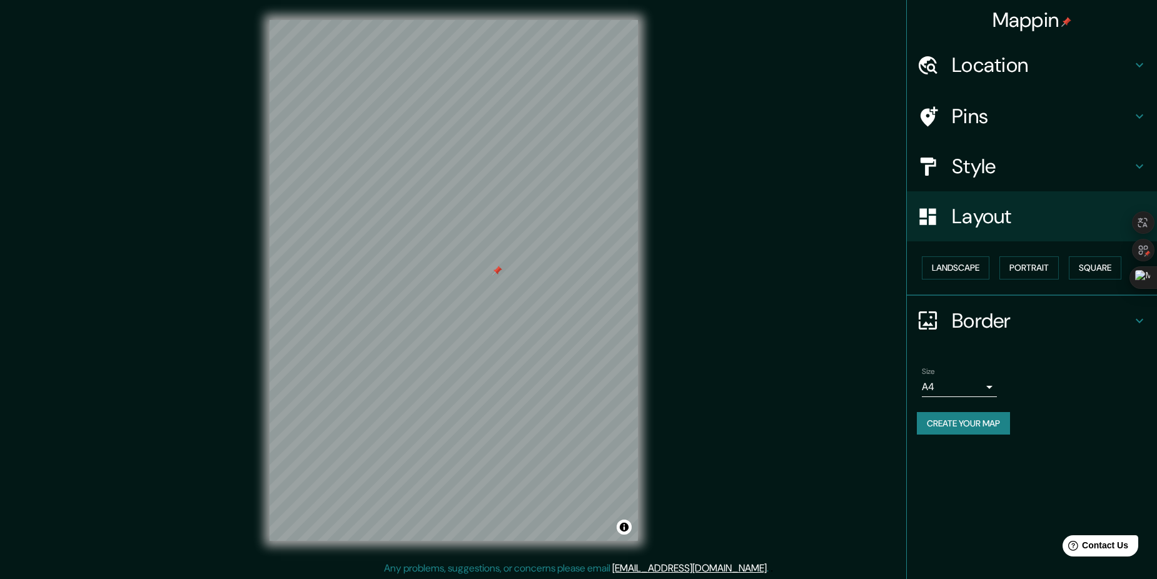
click at [555, 178] on h4 "Style" at bounding box center [1042, 166] width 180 height 25
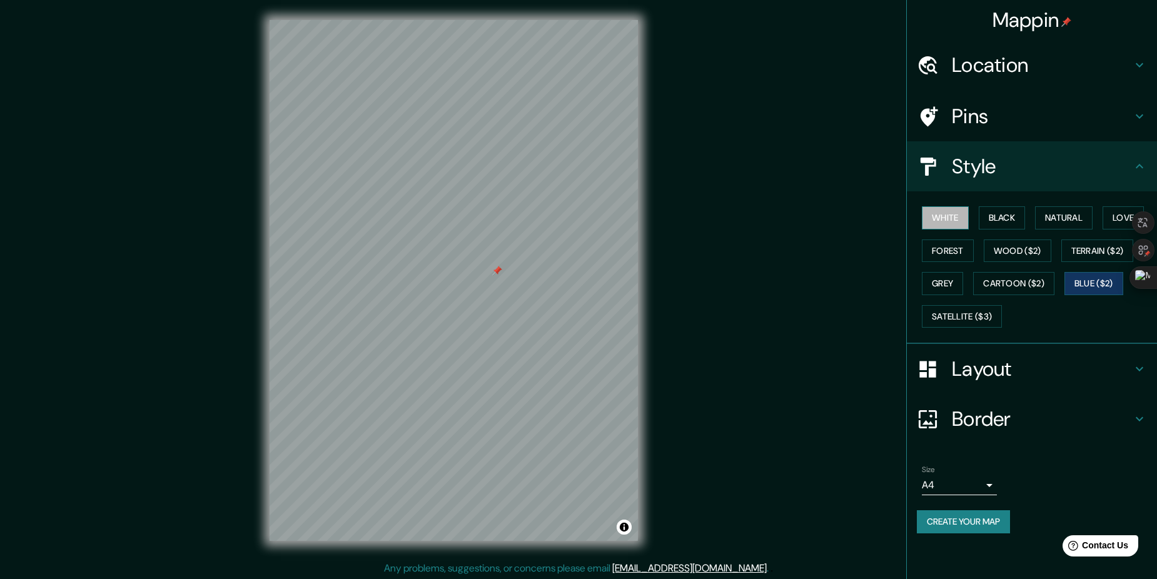
click at [555, 221] on button "White" at bounding box center [945, 217] width 47 height 23
click at [555, 212] on button "Black" at bounding box center [1002, 217] width 47 height 23
click at [555, 215] on button "Natural" at bounding box center [1064, 217] width 58 height 23
click at [555, 211] on button "Love" at bounding box center [1123, 217] width 41 height 23
click at [555, 251] on button "Forest" at bounding box center [948, 251] width 52 height 23
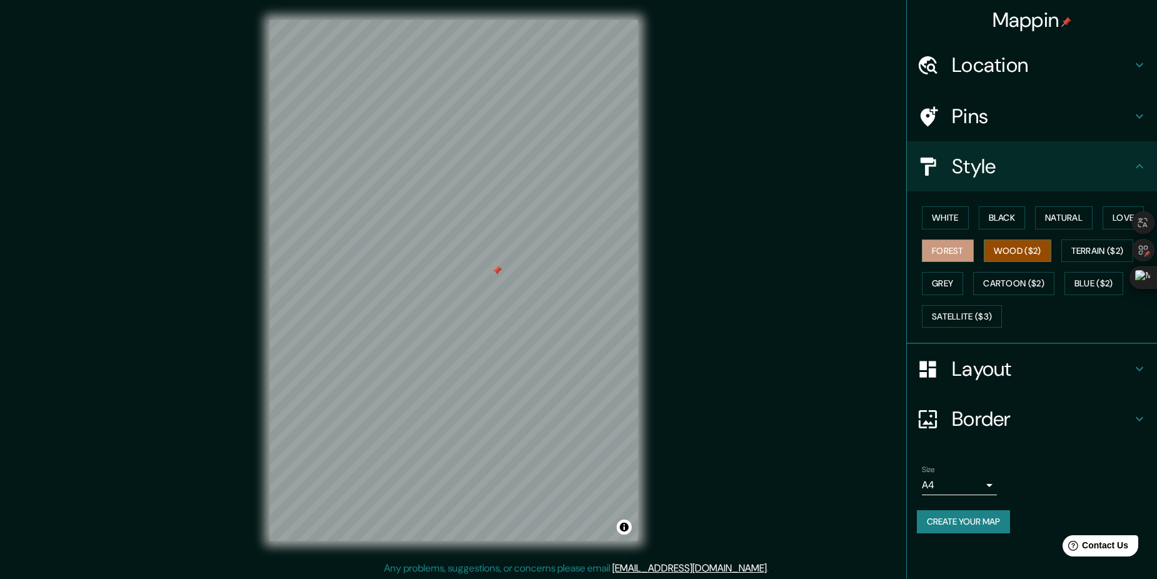
click at [555, 258] on button "Wood ($2)" at bounding box center [1018, 251] width 68 height 23
click at [555, 250] on button "Terrain ($2)" at bounding box center [1097, 251] width 73 height 23
click at [555, 280] on button "Grey" at bounding box center [942, 283] width 41 height 23
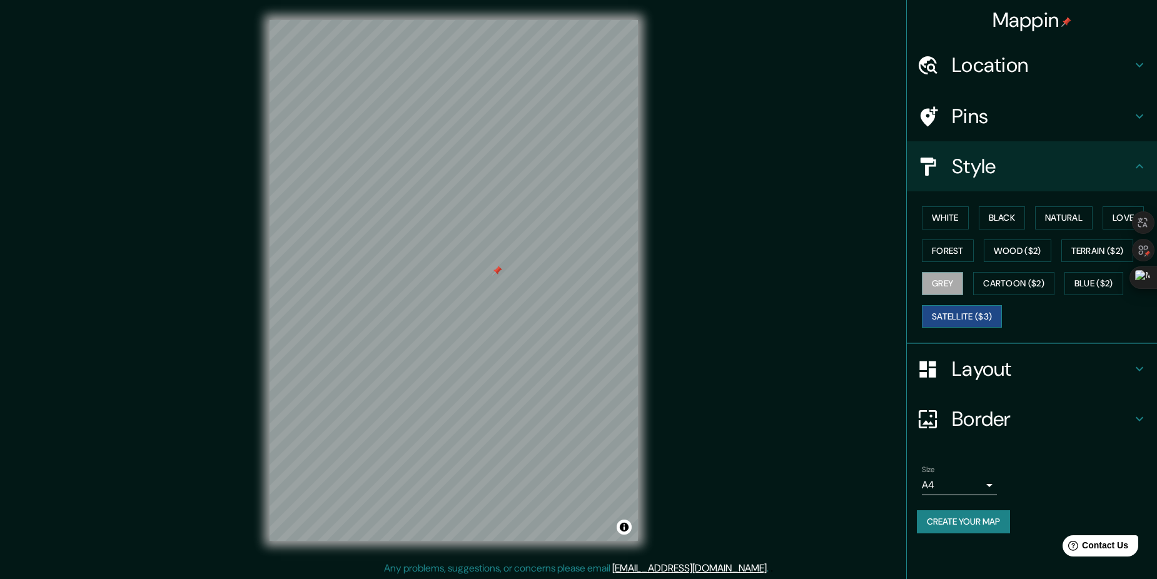
click at [555, 313] on button "Satellite ($3)" at bounding box center [962, 316] width 80 height 23
click at [555, 284] on button "Blue ($2)" at bounding box center [1094, 283] width 59 height 23
click at [555, 318] on button "Satellite ($3)" at bounding box center [962, 316] width 80 height 23
click at [555, 280] on button "Blue ($2)" at bounding box center [1094, 283] width 59 height 23
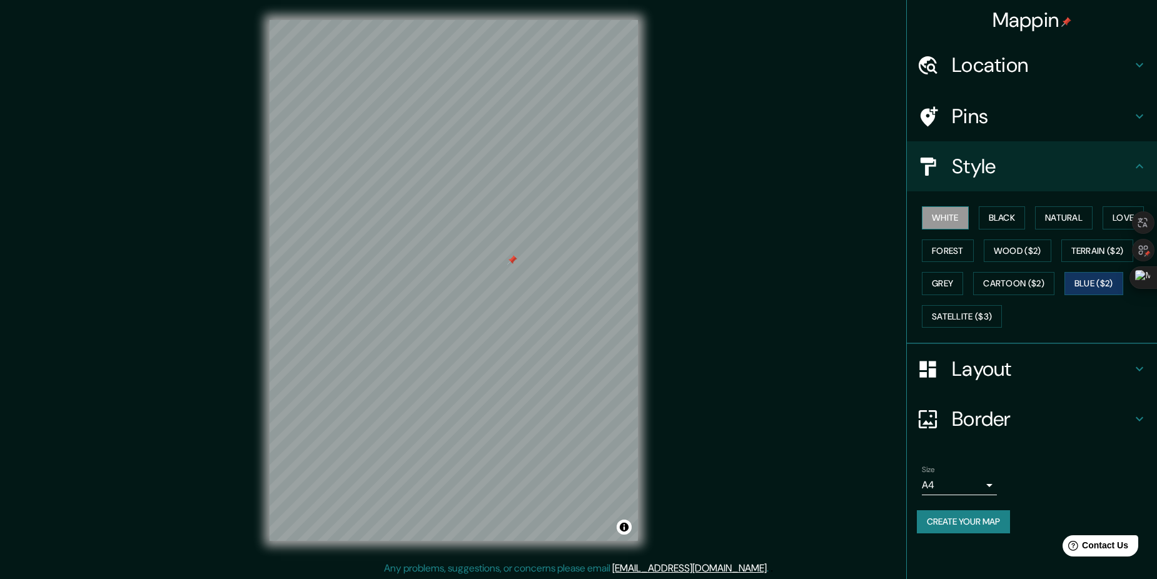
click at [555, 217] on button "White" at bounding box center [945, 217] width 47 height 23
click at [555, 405] on div "Border" at bounding box center [1032, 419] width 250 height 50
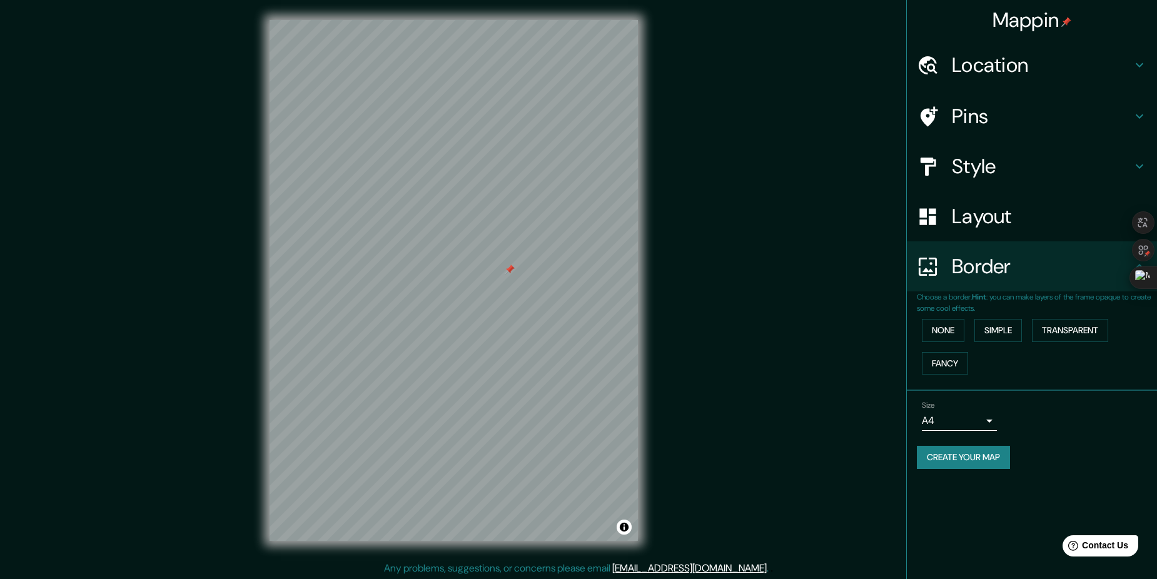
click at [555, 276] on h4 "Border" at bounding box center [1042, 266] width 180 height 25
click at [555, 211] on h4 "Layout" at bounding box center [1042, 216] width 180 height 25
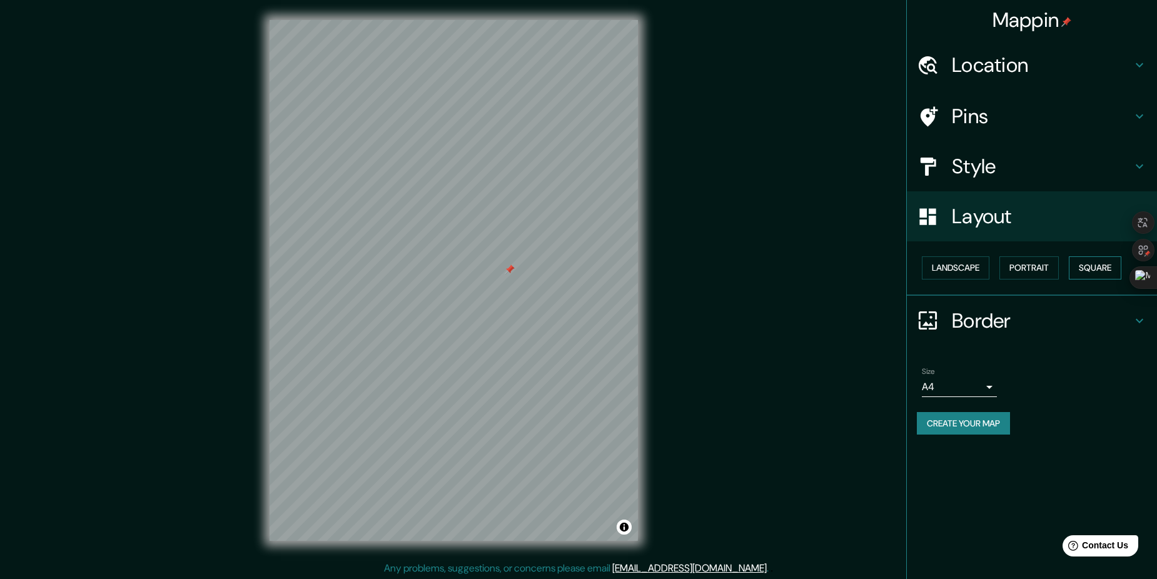
click at [555, 261] on button "Square" at bounding box center [1095, 267] width 53 height 23
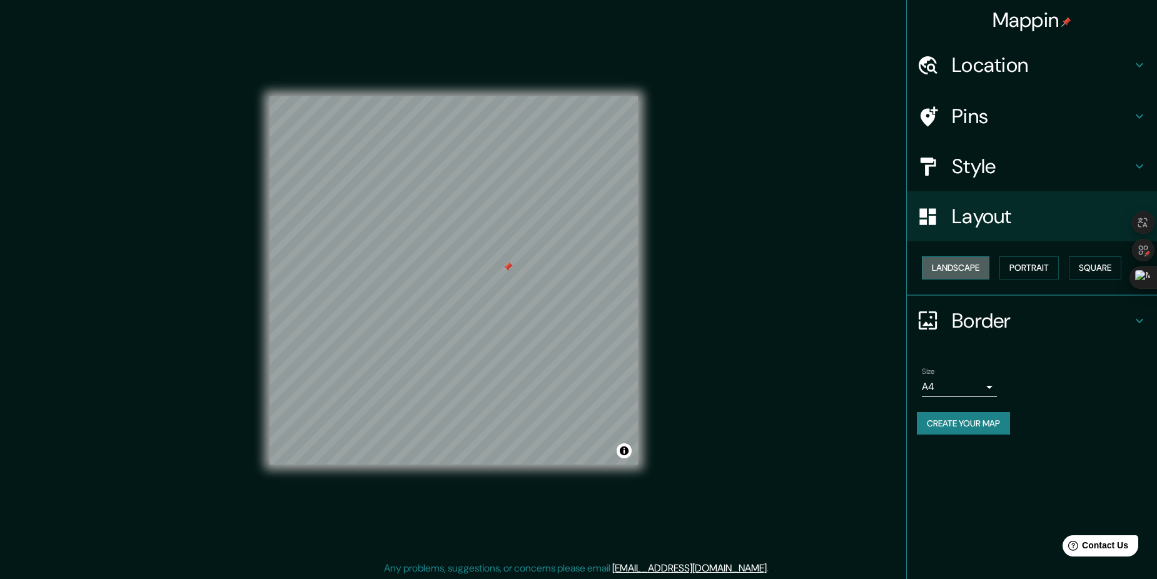
click at [555, 276] on button "Landscape" at bounding box center [956, 267] width 68 height 23
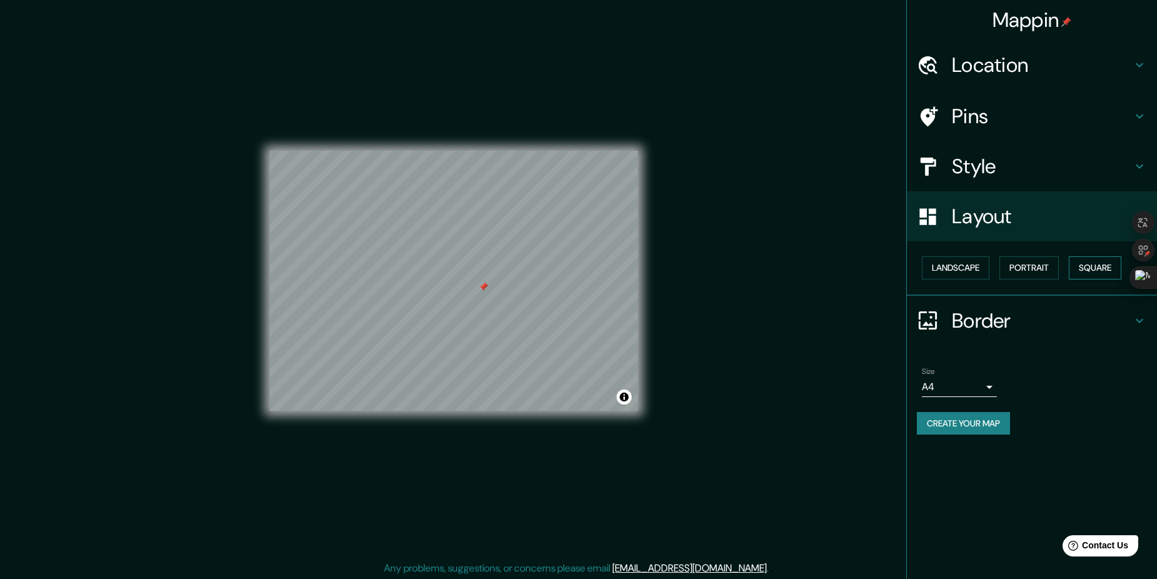
click at [555, 266] on button "Square" at bounding box center [1095, 267] width 53 height 23
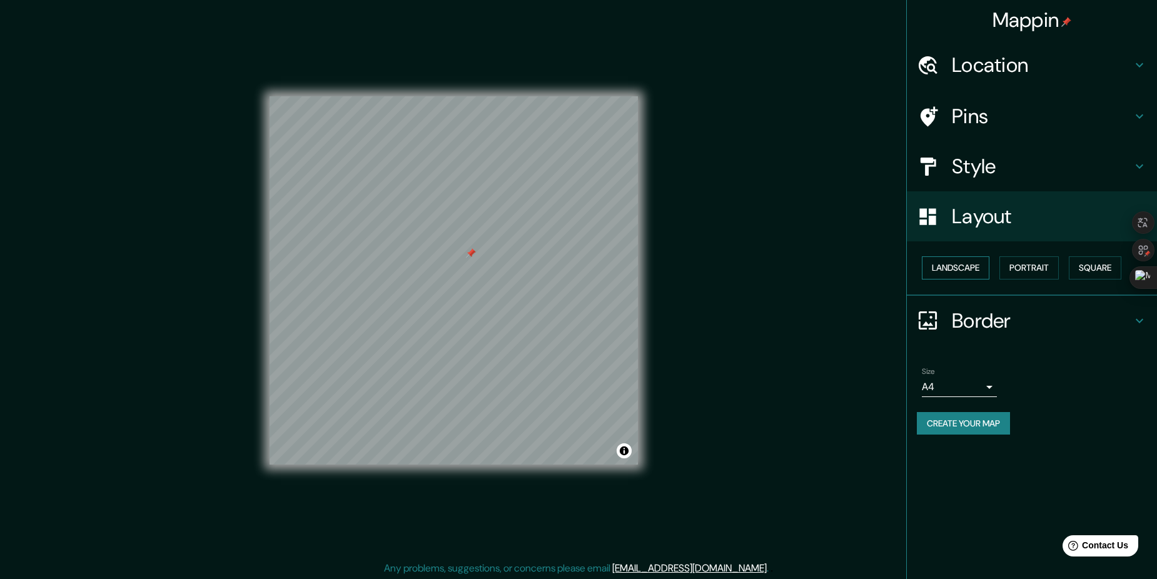
click at [555, 270] on button "Landscape" at bounding box center [956, 267] width 68 height 23
